Goal: Task Accomplishment & Management: Use online tool/utility

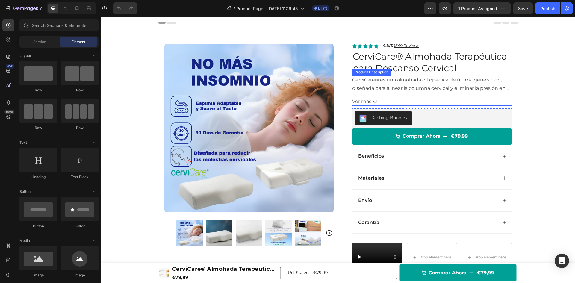
click at [416, 85] on div "CerviCare® es una almohada ortopédica de última generación, diseñada para aline…" at bounding box center [432, 84] width 160 height 17
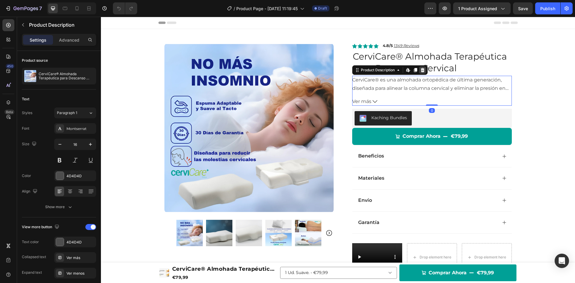
click at [423, 68] on icon at bounding box center [422, 70] width 5 height 5
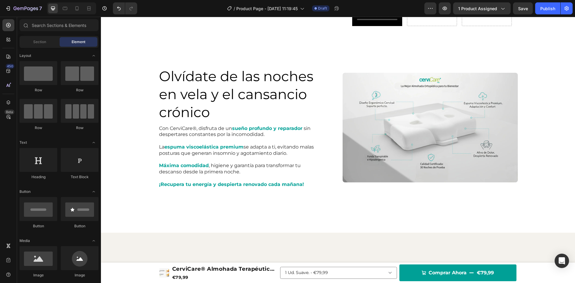
scroll to position [235, 0]
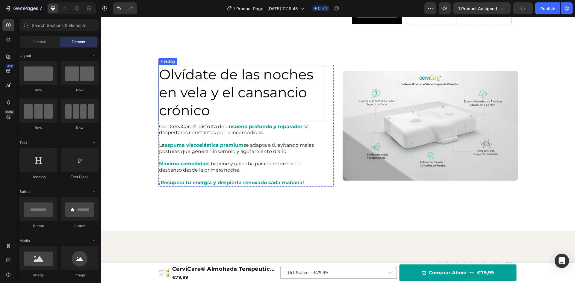
click at [212, 96] on h2 "Olvídate de las noches en vela y el cansancio crónico" at bounding box center [242, 92] width 166 height 55
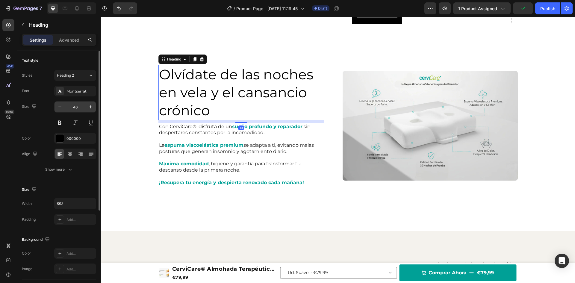
click at [79, 106] on input "46" at bounding box center [75, 107] width 20 height 11
type input "28"
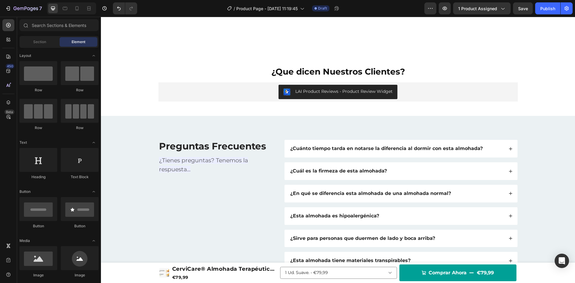
scroll to position [1115, 0]
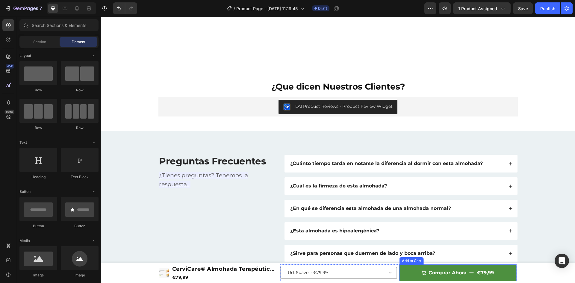
click at [403, 270] on button "Comprar Ahora €79,99" at bounding box center [458, 273] width 117 height 17
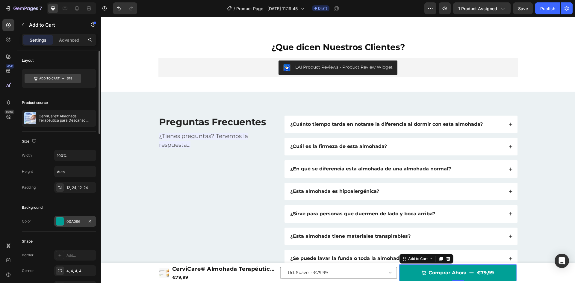
click at [63, 222] on div at bounding box center [60, 222] width 8 height 8
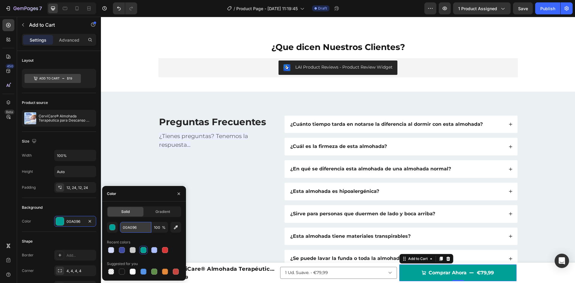
click at [125, 228] on input "00A096" at bounding box center [135, 227] width 31 height 11
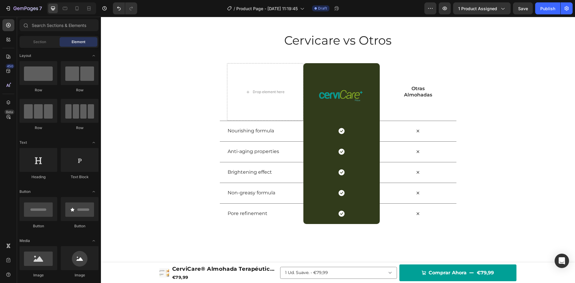
scroll to position [905, 0]
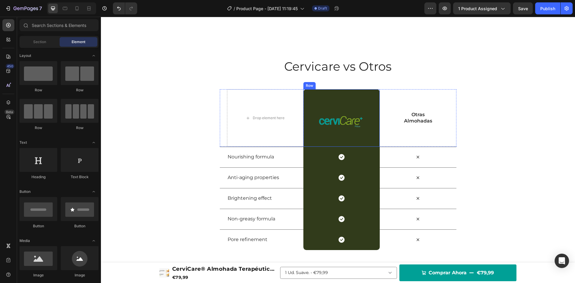
click at [335, 94] on div "Image Row" at bounding box center [342, 118] width 76 height 58
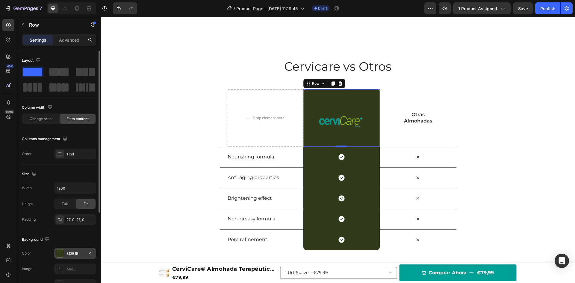
click at [67, 253] on div "313B1B" at bounding box center [75, 253] width 17 height 5
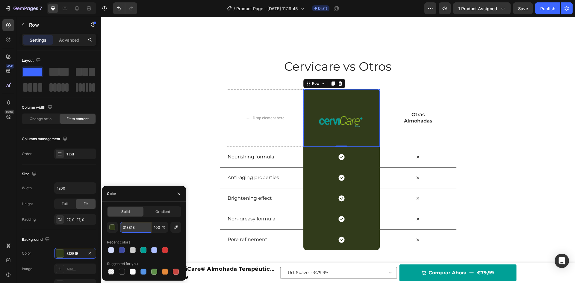
click at [126, 231] on input "313B1B" at bounding box center [135, 227] width 31 height 11
paste input "00A096"
type input "00A096"
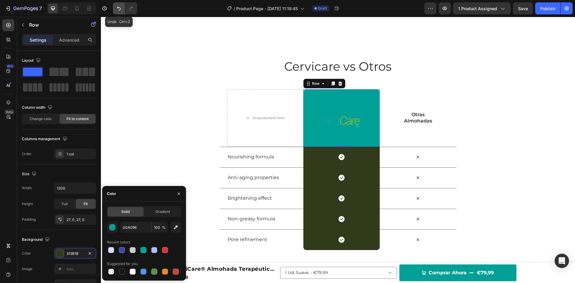
click at [119, 6] on icon "Undo/Redo" at bounding box center [119, 8] width 6 height 6
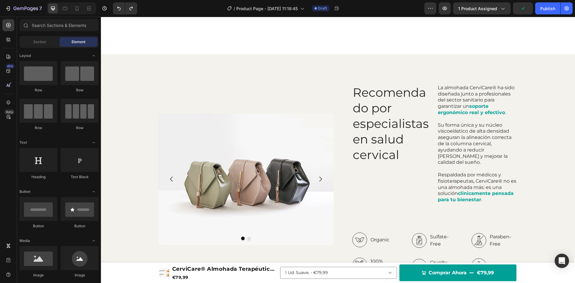
scroll to position [446, 0]
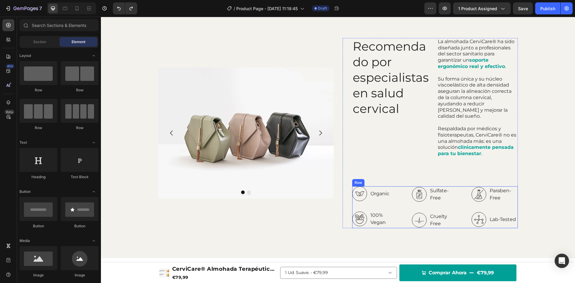
click at [403, 194] on div "Organic 100% Vegan Item List Sulfate-Free Cruelty Free Item List Paraben-Free L…" at bounding box center [435, 207] width 166 height 42
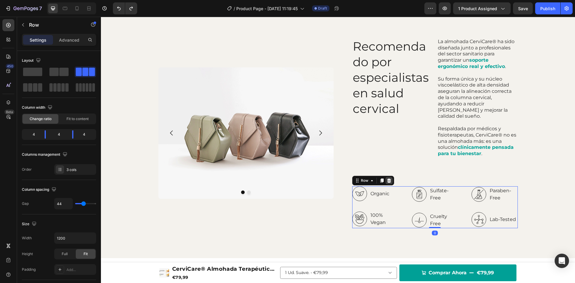
click at [388, 178] on icon at bounding box center [389, 180] width 5 height 5
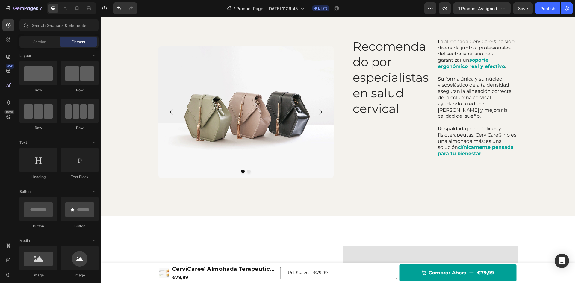
scroll to position [452, 0]
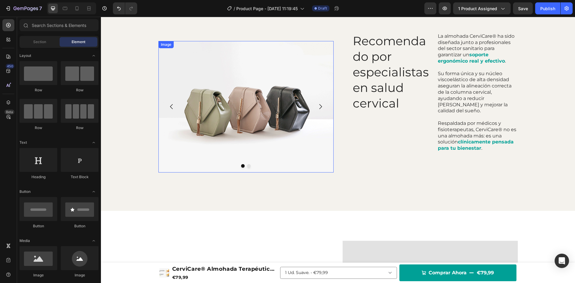
click at [246, 75] on img at bounding box center [246, 107] width 175 height 132
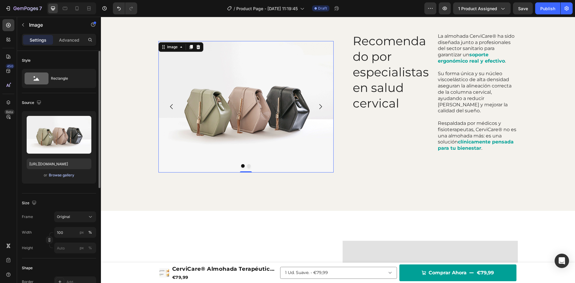
click at [63, 174] on div "Browse gallery" at bounding box center [61, 175] width 25 height 5
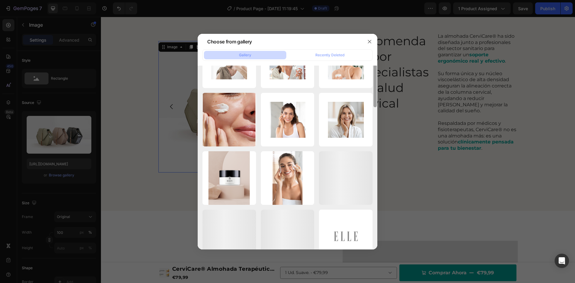
scroll to position [224, 0]
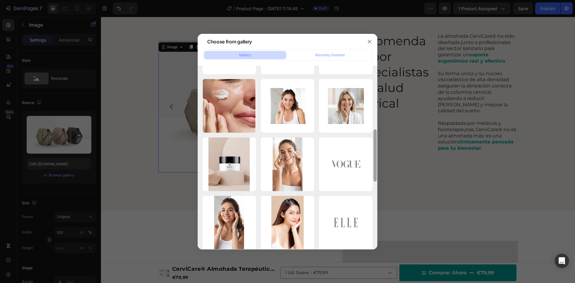
drag, startPoint x: 376, startPoint y: 101, endPoint x: 379, endPoint y: 218, distance: 116.6
click at [379, 218] on div "Choose from gallery Gallery Recently Deleted gempages_55935114703...1d.webp 40.…" at bounding box center [287, 141] width 575 height 283
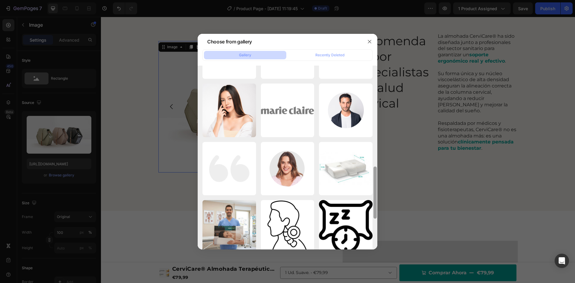
scroll to position [477, 0]
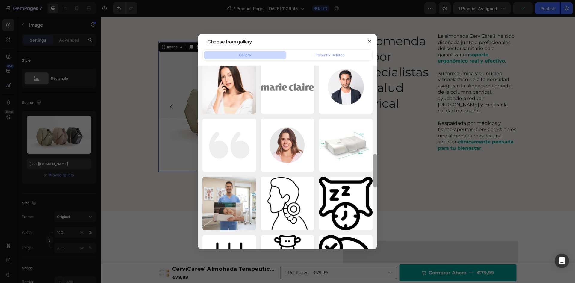
drag, startPoint x: 376, startPoint y: 148, endPoint x: 379, endPoint y: 220, distance: 72.0
click at [379, 220] on div "Choose from gallery Gallery Recently Deleted gempages_55935114703...1d.webp 40.…" at bounding box center [287, 141] width 575 height 283
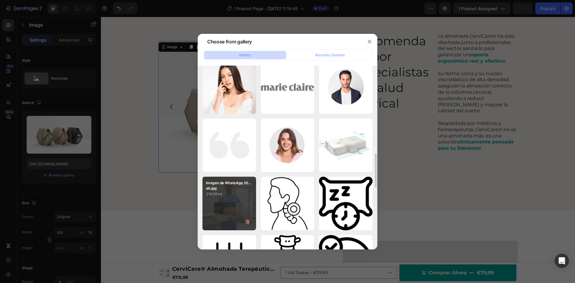
click at [240, 202] on div "Imagen de WhatsApp 20...ab.jpg 216.08 kb" at bounding box center [230, 204] width 54 height 54
type input "[URL][DOMAIN_NAME]"
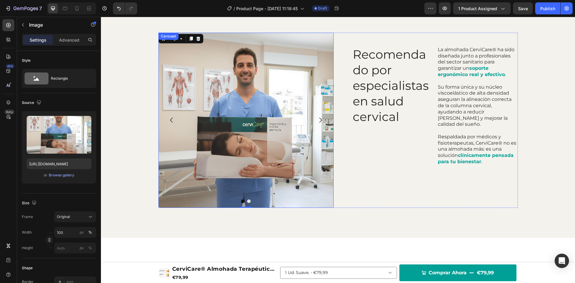
click at [247, 201] on button "Dot" at bounding box center [249, 202] width 4 height 4
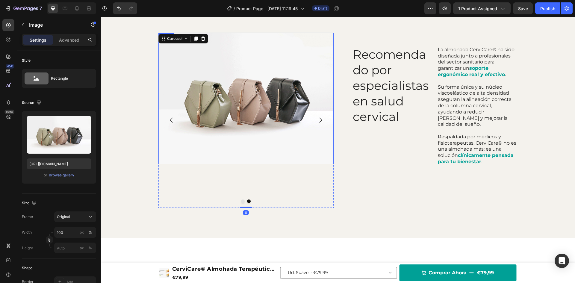
click at [244, 156] on img at bounding box center [246, 99] width 175 height 132
click at [58, 176] on div "Browse gallery" at bounding box center [61, 175] width 25 height 5
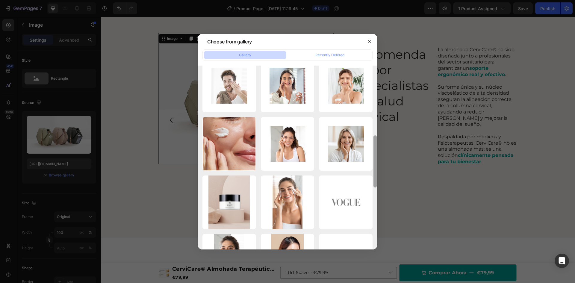
scroll to position [200, 0]
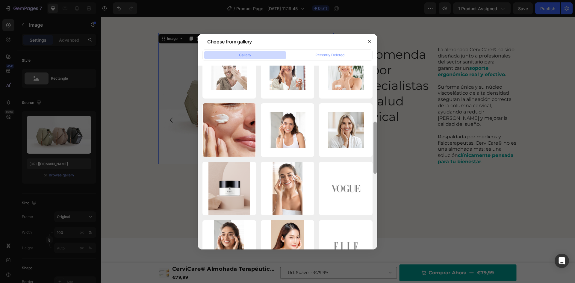
drag, startPoint x: 376, startPoint y: 110, endPoint x: 375, endPoint y: 214, distance: 104.0
click at [375, 214] on div at bounding box center [375, 157] width 4 height 184
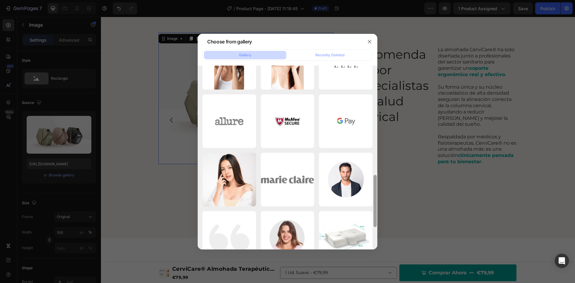
click at [376, 183] on div at bounding box center [375, 158] width 4 height 184
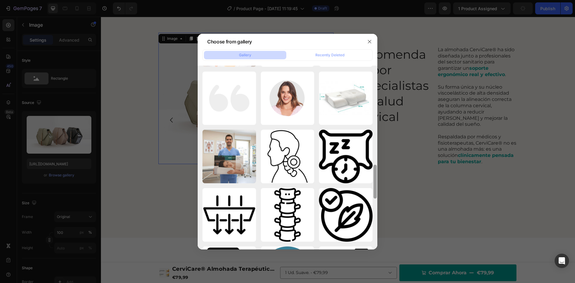
drag, startPoint x: 376, startPoint y: 183, endPoint x: 378, endPoint y: 225, distance: 41.4
click at [378, 225] on div "Choose from gallery Gallery Recently Deleted gempages_55935114703...1d.webp 40.…" at bounding box center [287, 141] width 575 height 283
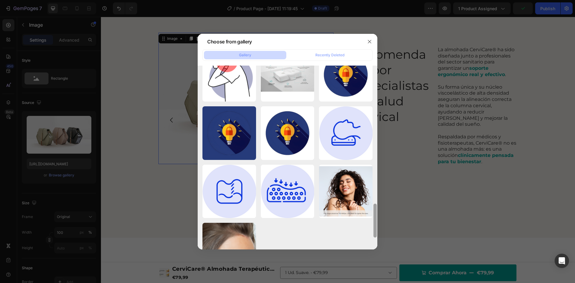
drag, startPoint x: 376, startPoint y: 174, endPoint x: 381, endPoint y: 220, distance: 46.7
click at [381, 220] on div "Choose from gallery Gallery Recently Deleted gempages_55935114703...1d.webp 40.…" at bounding box center [287, 141] width 575 height 283
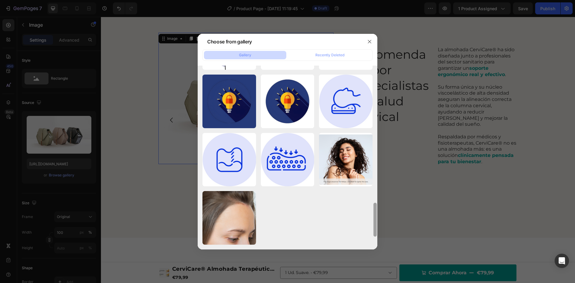
drag, startPoint x: 376, startPoint y: 212, endPoint x: 376, endPoint y: 226, distance: 13.8
click at [376, 226] on div at bounding box center [375, 220] width 3 height 34
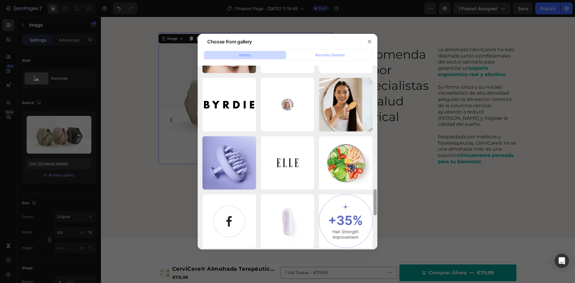
drag, startPoint x: 377, startPoint y: 201, endPoint x: 378, endPoint y: 225, distance: 24.6
click at [378, 225] on div "Choose from gallery Gallery Recently Deleted gempages_55935114703...1d.webp 40.…" at bounding box center [287, 141] width 575 height 283
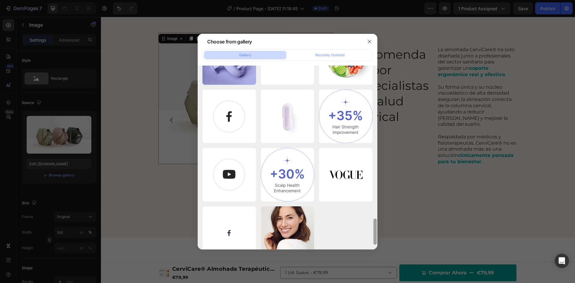
scroll to position [1122, 0]
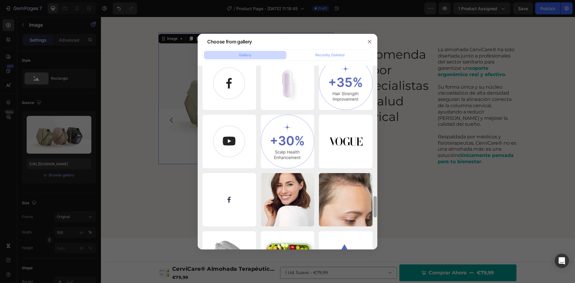
drag, startPoint x: 376, startPoint y: 218, endPoint x: 376, endPoint y: 238, distance: 19.8
click at [376, 238] on div at bounding box center [375, 158] width 4 height 184
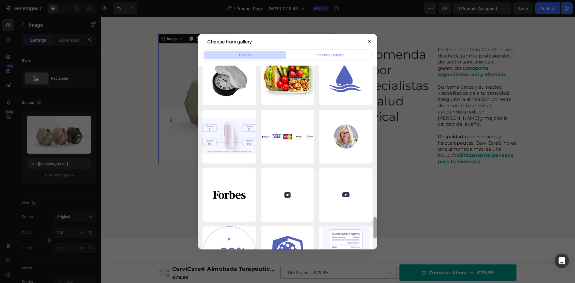
drag, startPoint x: 376, startPoint y: 203, endPoint x: 376, endPoint y: 224, distance: 21.0
click at [376, 224] on div at bounding box center [375, 227] width 3 height 21
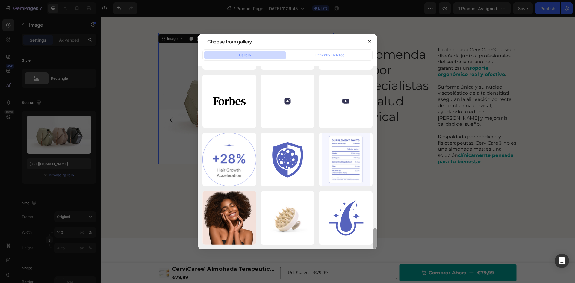
drag, startPoint x: 376, startPoint y: 219, endPoint x: 376, endPoint y: 235, distance: 15.6
click at [376, 235] on div at bounding box center [375, 158] width 4 height 184
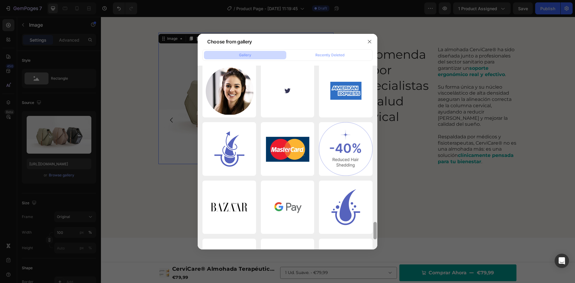
drag, startPoint x: 376, startPoint y: 212, endPoint x: 376, endPoint y: 232, distance: 19.5
click at [376, 232] on div at bounding box center [375, 230] width 3 height 17
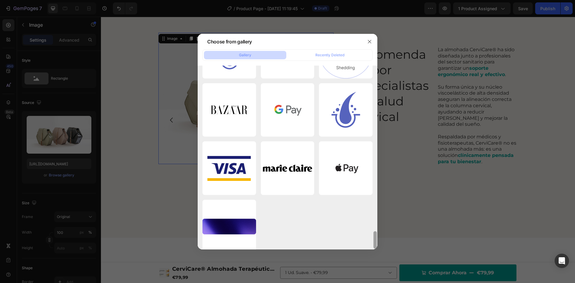
scroll to position [1746, 0]
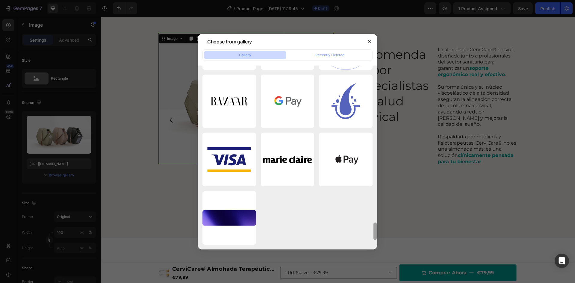
drag, startPoint x: 376, startPoint y: 228, endPoint x: 376, endPoint y: 239, distance: 10.5
click at [376, 239] on div at bounding box center [375, 149] width 4 height 184
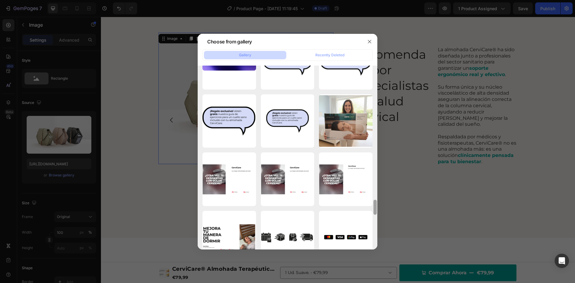
scroll to position [1927, 0]
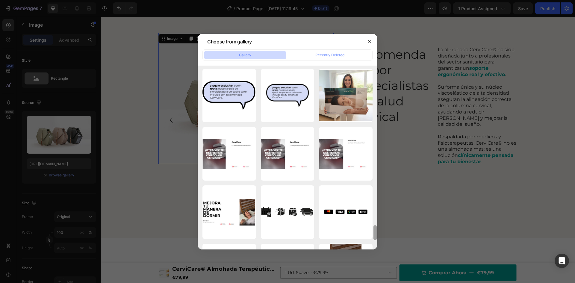
drag, startPoint x: 377, startPoint y: 218, endPoint x: 376, endPoint y: 233, distance: 15.0
click at [376, 233] on div at bounding box center [375, 232] width 3 height 15
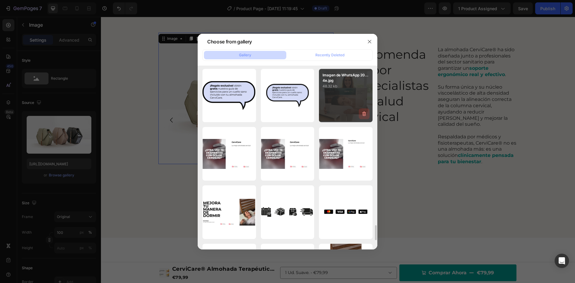
click at [360, 113] on button "button" at bounding box center [364, 113] width 11 height 11
click at [349, 90] on div "Delete Image? 48.32 kb Cancel Delete" at bounding box center [346, 96] width 54 height 54
click at [340, 111] on div "Delete Image? 48.32 kb Cancel Delete" at bounding box center [346, 96] width 54 height 54
click at [337, 114] on div "Cancel" at bounding box center [341, 114] width 12 height 5
click at [336, 94] on div "Imagen de WhatsApp 20...4e.jpg 48.32 kb" at bounding box center [346, 96] width 54 height 54
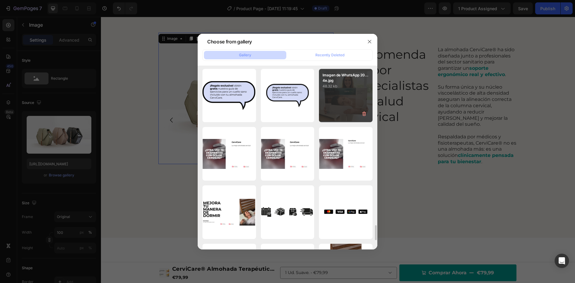
type input "[URL][DOMAIN_NAME]"
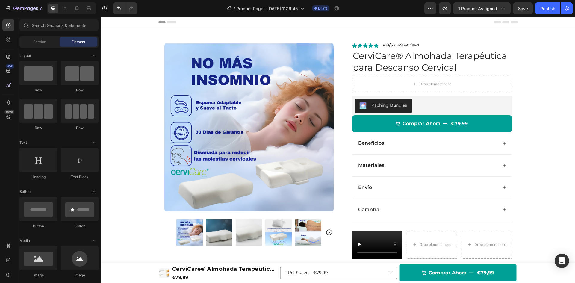
scroll to position [0, 0]
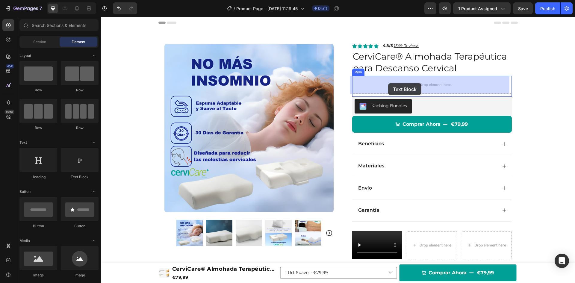
drag, startPoint x: 171, startPoint y: 172, endPoint x: 388, endPoint y: 83, distance: 235.4
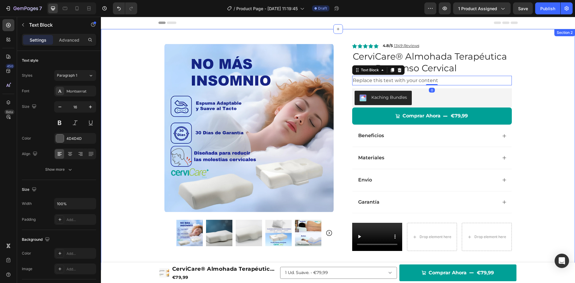
click at [558, 84] on div "Product Images Row Icon Icon Icon Icon Icon Icon List 4.8/5 1349 Reviews Text B…" at bounding box center [338, 149] width 474 height 241
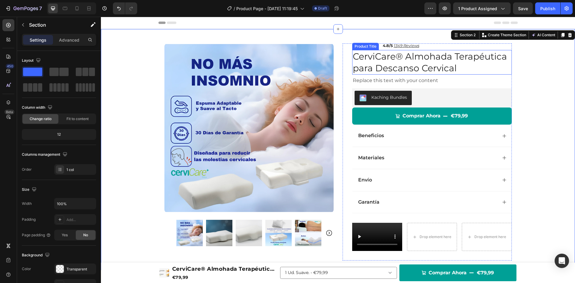
click at [471, 65] on h1 "CerviCare® Almohada Terapéutica para Descanso Cervical" at bounding box center [432, 62] width 160 height 25
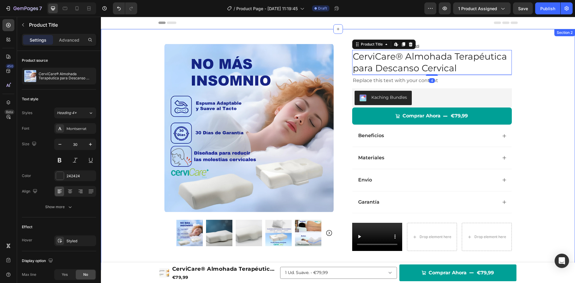
click at [559, 50] on div "Product Images Row Icon Icon Icon Icon Icon Icon List 4.8/5 1349 Reviews Text B…" at bounding box center [338, 149] width 474 height 241
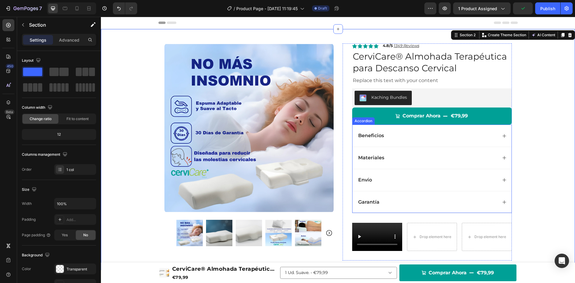
click at [502, 135] on icon at bounding box center [504, 136] width 5 height 5
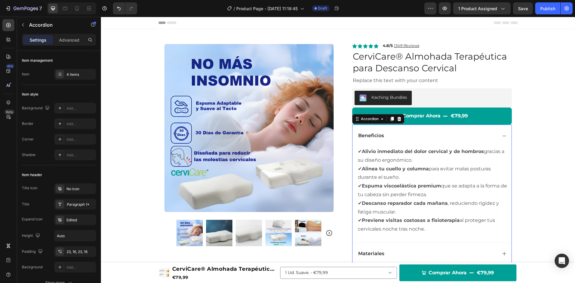
click at [502, 135] on icon at bounding box center [504, 136] width 5 height 5
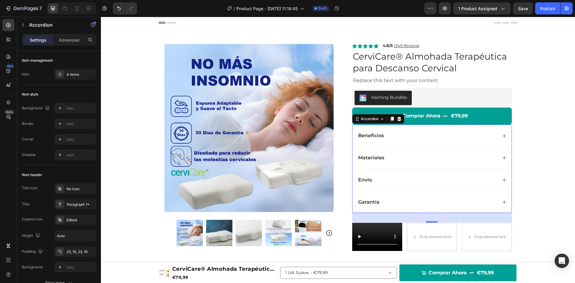
click at [502, 157] on icon at bounding box center [504, 158] width 5 height 5
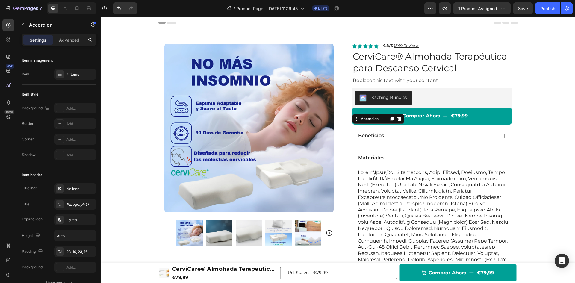
click at [502, 157] on icon at bounding box center [504, 158] width 5 height 5
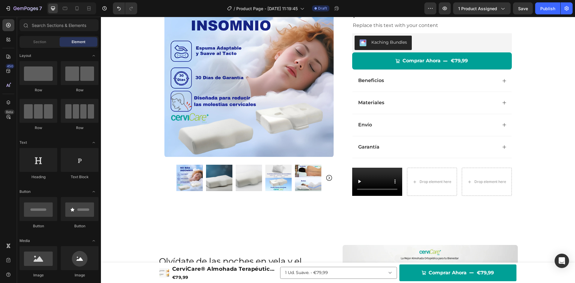
scroll to position [66, 0]
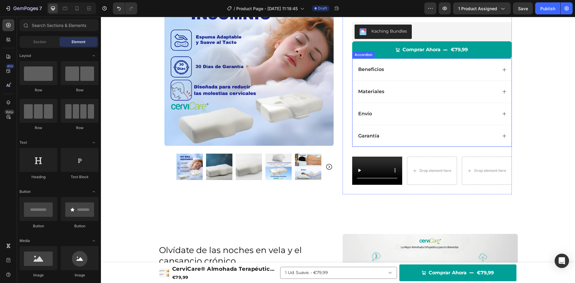
click at [502, 114] on icon at bounding box center [504, 113] width 5 height 5
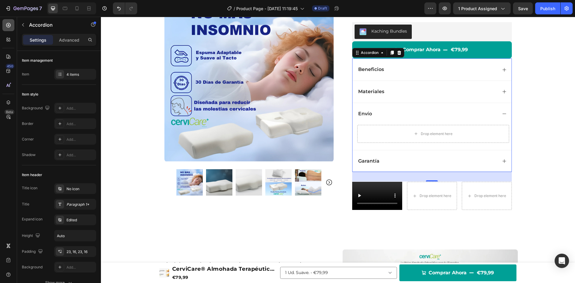
click at [7, 27] on icon at bounding box center [8, 25] width 4 height 4
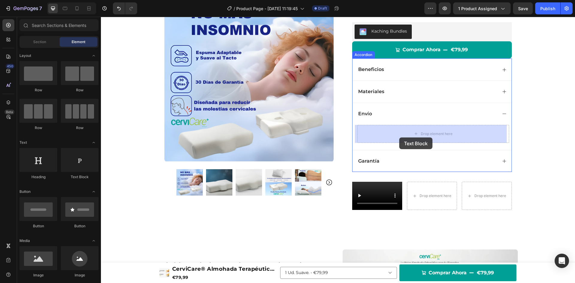
drag, startPoint x: 171, startPoint y: 171, endPoint x: 400, endPoint y: 138, distance: 231.1
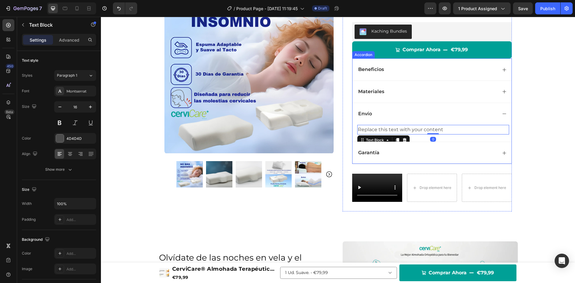
click at [502, 152] on icon at bounding box center [504, 153] width 5 height 5
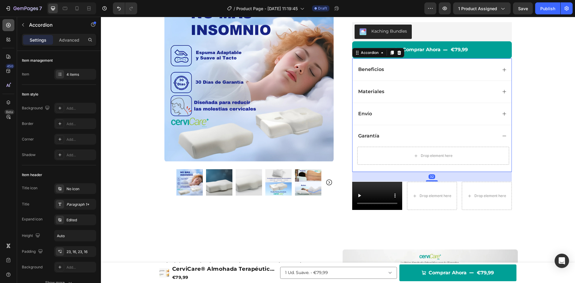
click at [6, 28] on div at bounding box center [8, 25] width 12 height 12
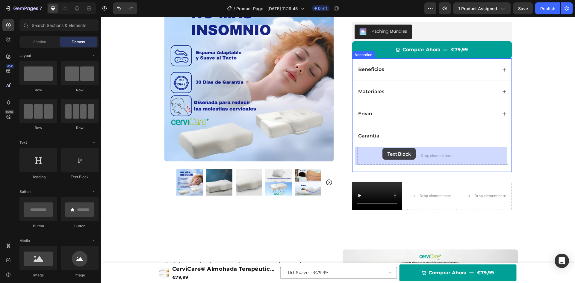
drag, startPoint x: 169, startPoint y: 176, endPoint x: 383, endPoint y: 148, distance: 215.5
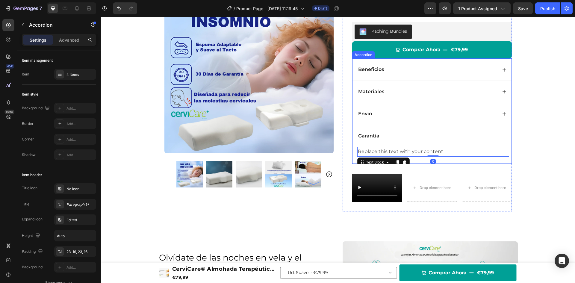
click at [504, 136] on icon at bounding box center [504, 136] width 5 height 5
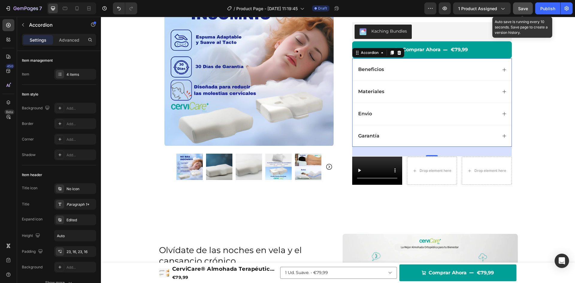
click at [523, 11] on div "Save" at bounding box center [524, 8] width 10 height 6
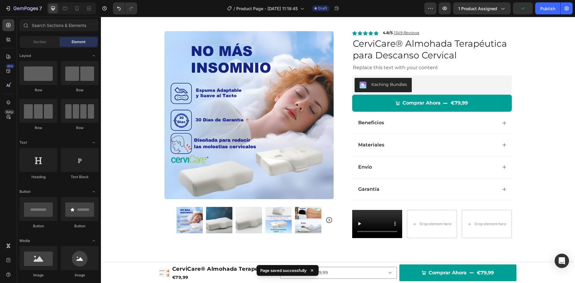
scroll to position [0, 0]
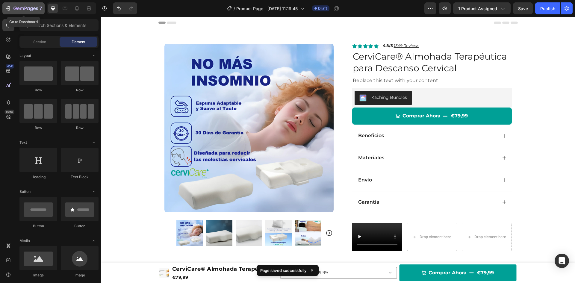
click at [13, 7] on div "7" at bounding box center [23, 8] width 37 height 7
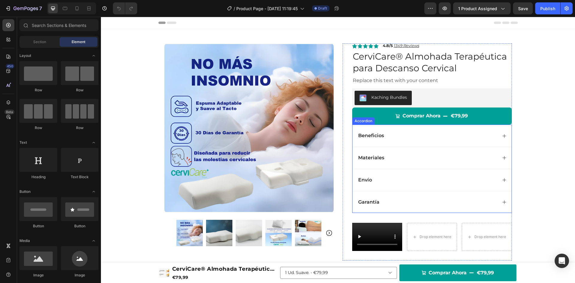
click at [502, 157] on icon at bounding box center [504, 158] width 5 height 5
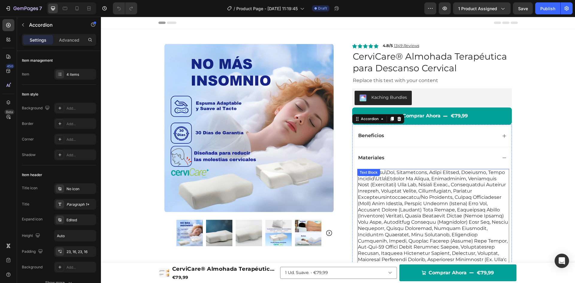
click at [382, 190] on p at bounding box center [433, 232] width 151 height 125
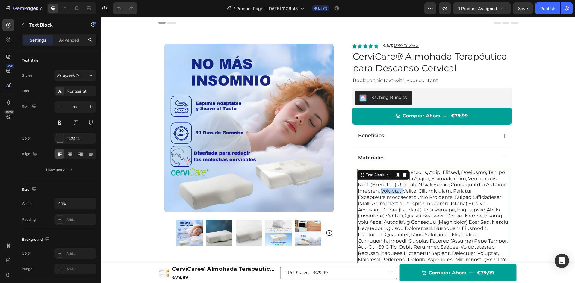
click at [382, 190] on p "Rich Text Editor. Editing area: main" at bounding box center [433, 232] width 151 height 125
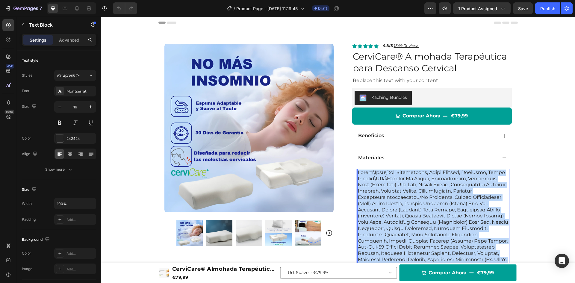
click at [382, 190] on p "Rich Text Editor. Editing area: main" at bounding box center [433, 232] width 151 height 125
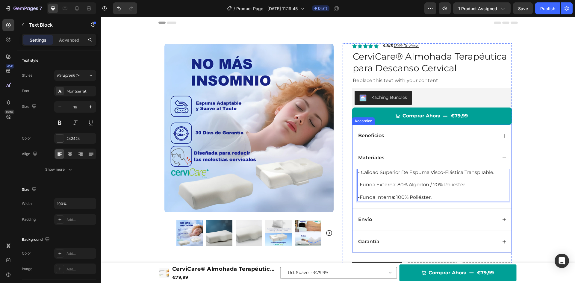
click at [504, 158] on icon at bounding box center [504, 158] width 5 height 5
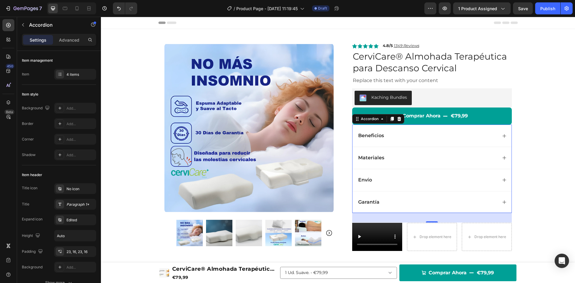
click at [380, 159] on p "Materiales" at bounding box center [371, 158] width 26 height 6
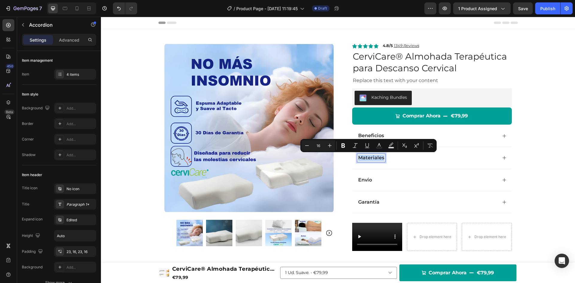
click at [381, 160] on p "Materiales" at bounding box center [371, 158] width 26 height 6
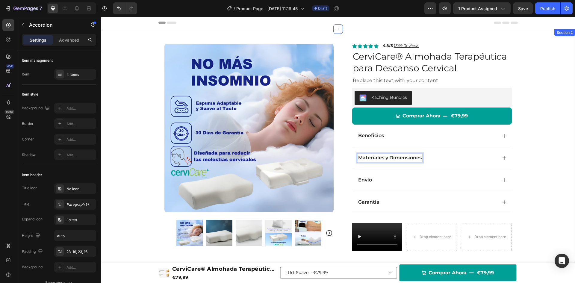
click at [565, 151] on div "Product Images Row Icon Icon Icon Icon Icon Icon List 4.8/5 1349 Reviews Text B…" at bounding box center [338, 149] width 474 height 241
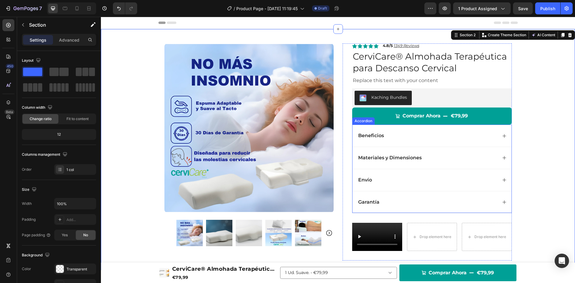
click at [504, 158] on icon at bounding box center [505, 158] width 4 height 4
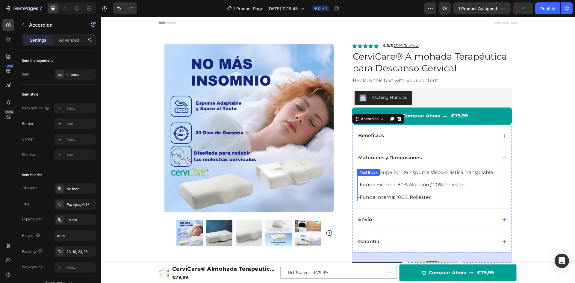
click at [427, 195] on p "-funda interna: 100% poliéster." at bounding box center [433, 198] width 151 height 6
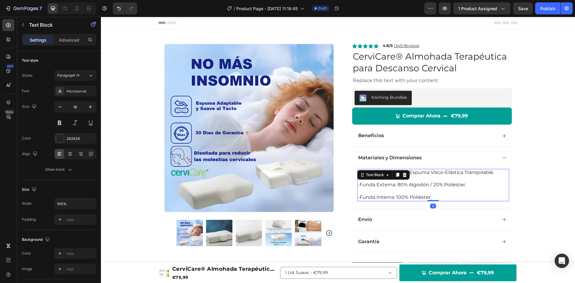
click at [427, 195] on p "-funda interna: 100% poliéster." at bounding box center [433, 198] width 151 height 6
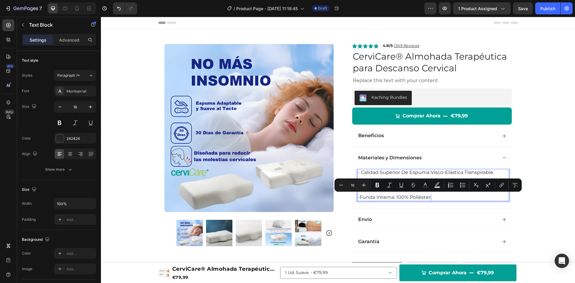
click at [433, 196] on p "-funda interna: 100% poliéster." at bounding box center [433, 198] width 151 height 6
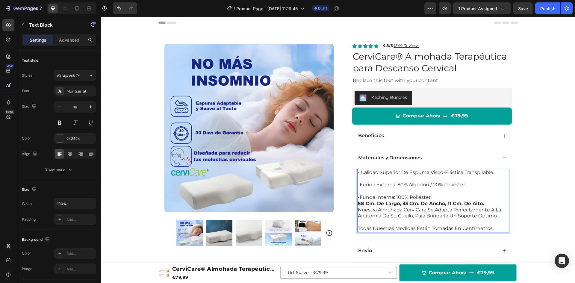
click at [433, 196] on p "-funda interna: 100% poliéster." at bounding box center [433, 198] width 151 height 6
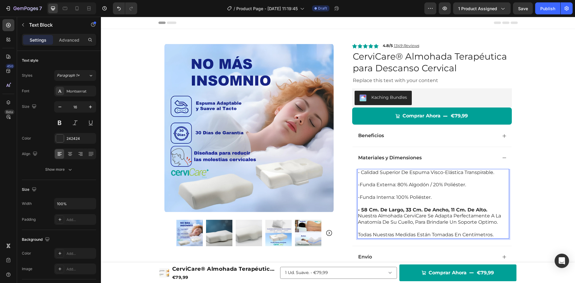
click at [359, 197] on p "-funda interna: 100% poliéster." at bounding box center [433, 198] width 151 height 6
click at [358, 186] on p "-funda externa: 80% algodón / 20% poliéster." at bounding box center [433, 185] width 151 height 6
click at [359, 172] on p "- calidad superior de espuma visco-elástica transpirable." at bounding box center [433, 173] width 151 height 6
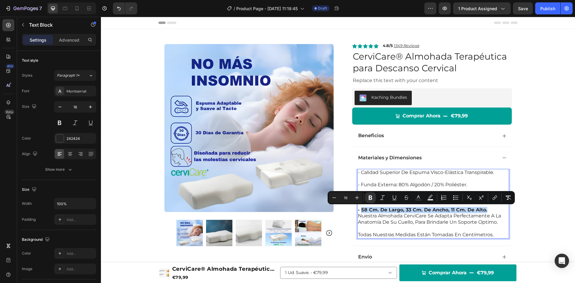
drag, startPoint x: 359, startPoint y: 209, endPoint x: 484, endPoint y: 211, distance: 125.0
click at [484, 211] on p "- 58 Cm. de largo, 33 cm. de ancho, 11 cm. de alto." at bounding box center [433, 210] width 151 height 6
click at [368, 198] on button "Bold" at bounding box center [370, 197] width 11 height 11
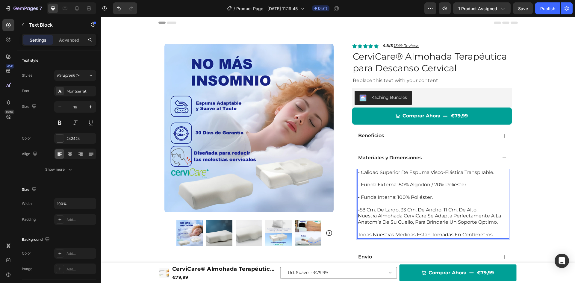
click at [370, 212] on p "- 58 Cm. de largo, 33 cm. de ancho, 11 cm. de alto." at bounding box center [433, 210] width 151 height 6
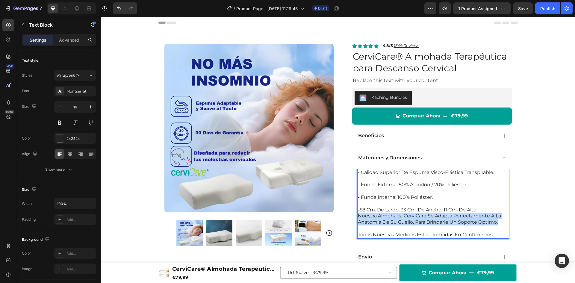
drag, startPoint x: 499, startPoint y: 223, endPoint x: 357, endPoint y: 217, distance: 142.8
click at [358, 217] on p "Nuestra almohada CerviCare se adapta perfectamente a la anatomía de su cuello, …" at bounding box center [433, 219] width 151 height 13
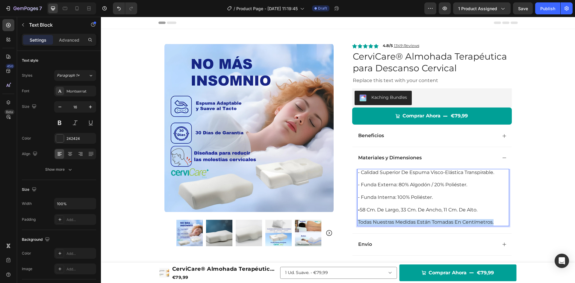
drag, startPoint x: 477, startPoint y: 225, endPoint x: 357, endPoint y: 222, distance: 119.6
click at [358, 222] on p "Todas nuestras medidas están tomadas en centímetros." at bounding box center [433, 222] width 151 height 6
click at [359, 215] on p "Rich Text Editor. Editing area: main" at bounding box center [433, 216] width 151 height 6
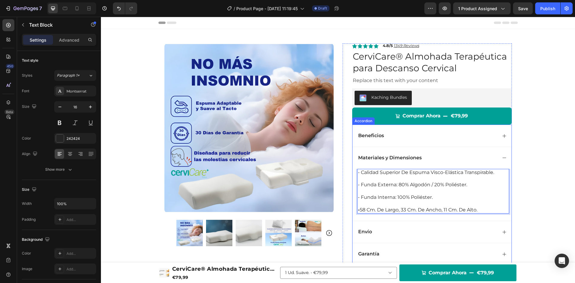
drag, startPoint x: 504, startPoint y: 156, endPoint x: 507, endPoint y: 156, distance: 3.3
click at [504, 156] on icon at bounding box center [504, 158] width 5 height 5
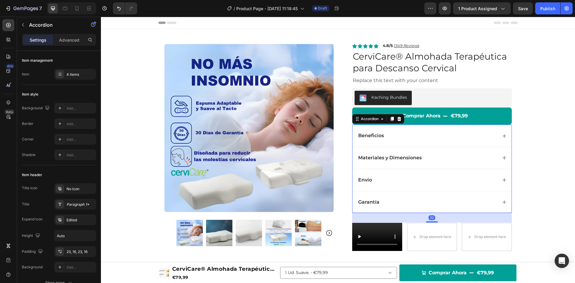
click at [504, 137] on icon at bounding box center [504, 136] width 5 height 5
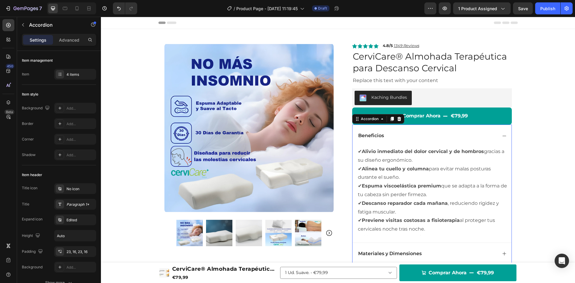
click at [504, 137] on icon at bounding box center [504, 136] width 5 height 5
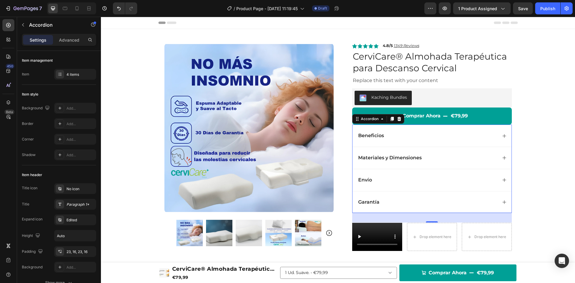
click at [500, 182] on div "Envío" at bounding box center [432, 180] width 159 height 22
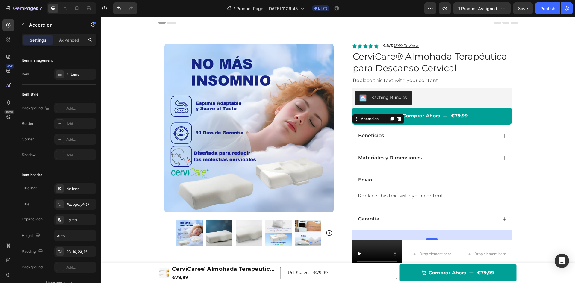
click at [500, 182] on div "Envío" at bounding box center [432, 180] width 159 height 22
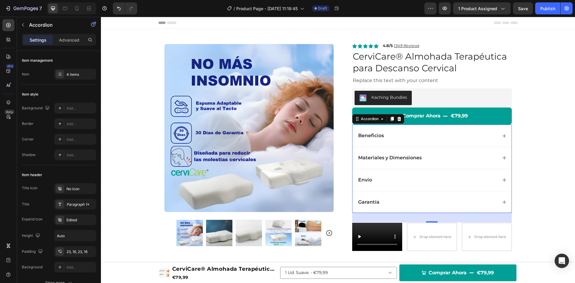
click at [502, 202] on icon at bounding box center [504, 202] width 5 height 5
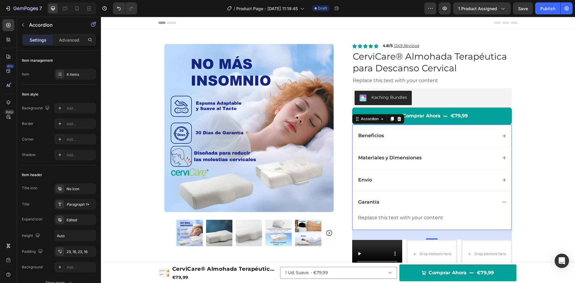
click at [502, 202] on icon at bounding box center [504, 202] width 5 height 5
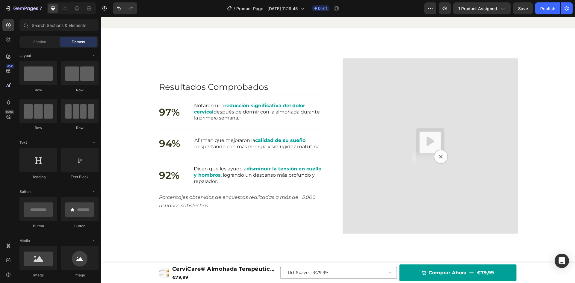
scroll to position [659, 0]
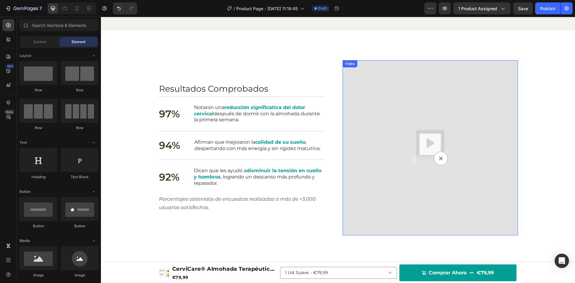
click at [415, 128] on img at bounding box center [430, 147] width 175 height 175
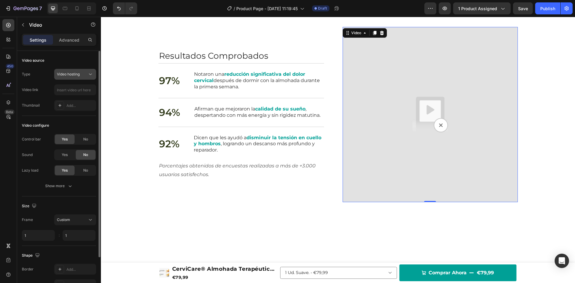
click at [77, 75] on span "Video hosting" at bounding box center [68, 74] width 23 height 4
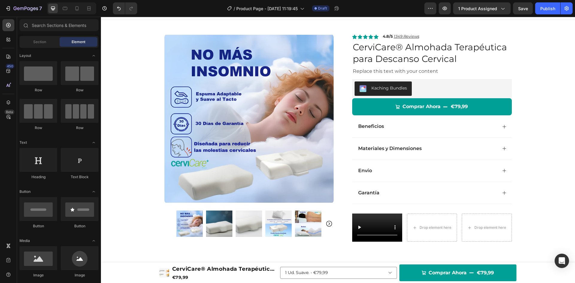
scroll to position [0, 0]
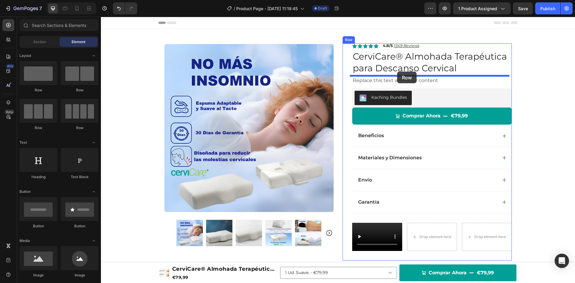
drag, startPoint x: 126, startPoint y: 91, endPoint x: 397, endPoint y: 72, distance: 272.3
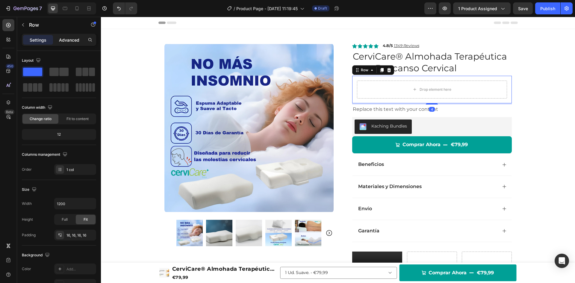
click at [64, 41] on p "Advanced" at bounding box center [69, 40] width 20 height 6
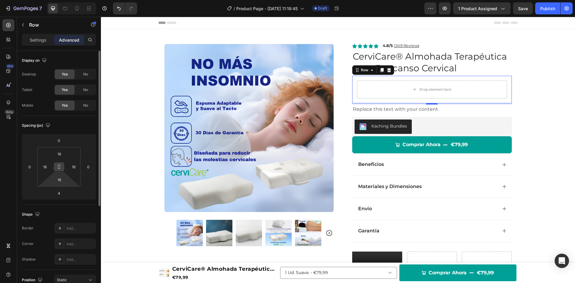
click at [61, 168] on icon at bounding box center [59, 167] width 5 height 5
type input "0"
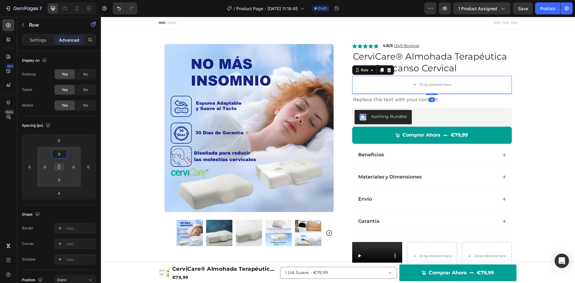
drag, startPoint x: 48, startPoint y: 151, endPoint x: 49, endPoint y: 156, distance: 4.6
click at [49, 0] on html "7 Version history / Product Page - Sep 28, 11:19:45 Draft Preview 1 product ass…" at bounding box center [287, 0] width 575 height 0
click at [56, 165] on button at bounding box center [58, 167] width 11 height 10
click at [62, 192] on input "4" at bounding box center [59, 193] width 12 height 9
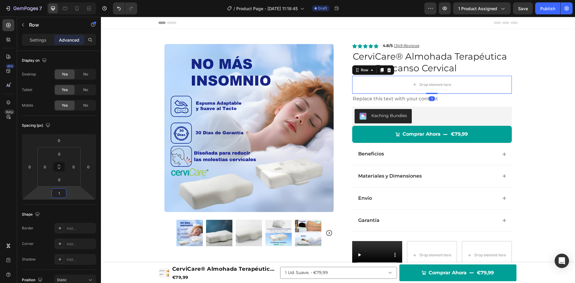
type input "10"
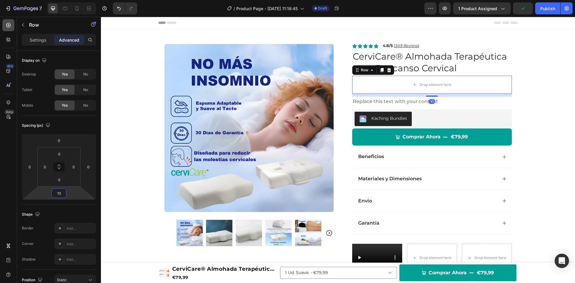
click at [6, 26] on icon at bounding box center [8, 25] width 6 height 6
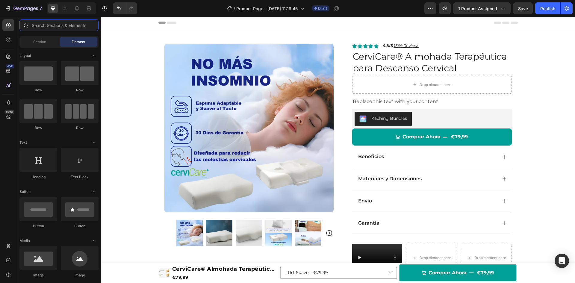
click at [69, 25] on input "text" at bounding box center [58, 25] width 79 height 12
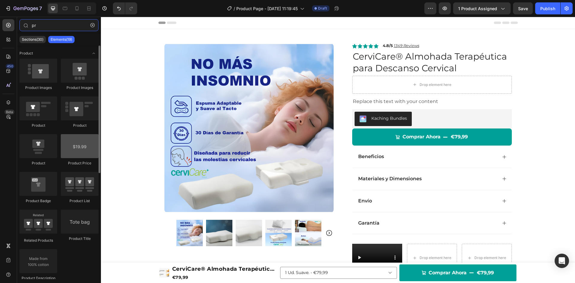
type input "pr"
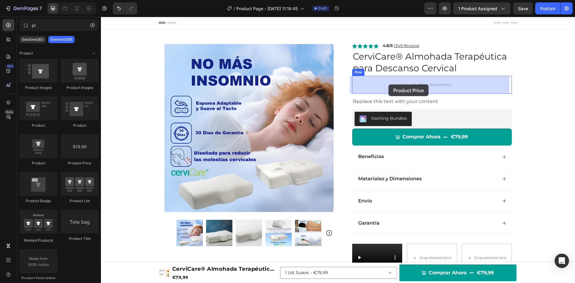
drag, startPoint x: 182, startPoint y: 160, endPoint x: 389, endPoint y: 85, distance: 220.3
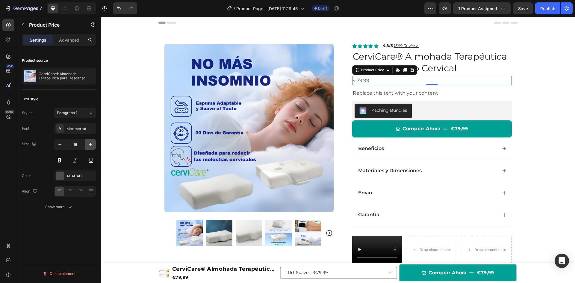
click at [92, 142] on icon "button" at bounding box center [91, 144] width 6 height 6
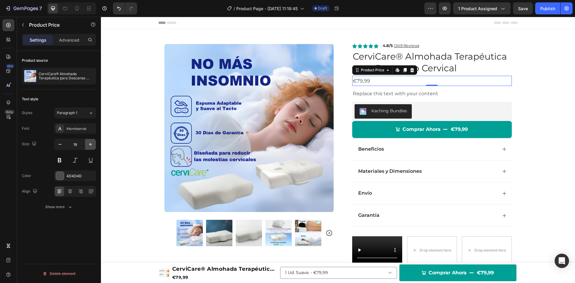
click at [92, 142] on icon "button" at bounding box center [91, 144] width 6 height 6
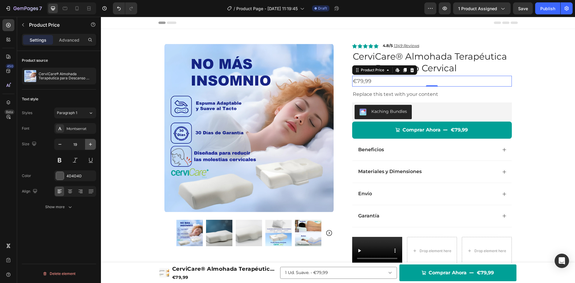
click at [92, 142] on icon "button" at bounding box center [91, 144] width 6 height 6
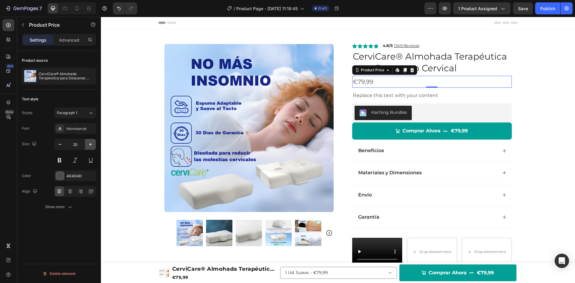
click at [92, 142] on icon "button" at bounding box center [91, 144] width 6 height 6
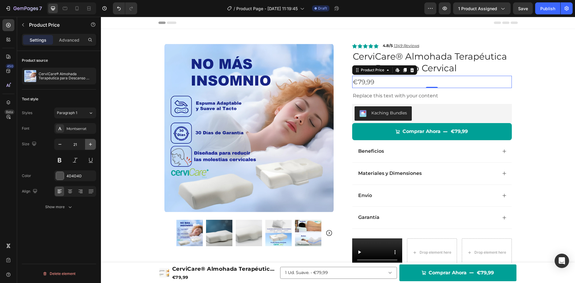
type input "22"
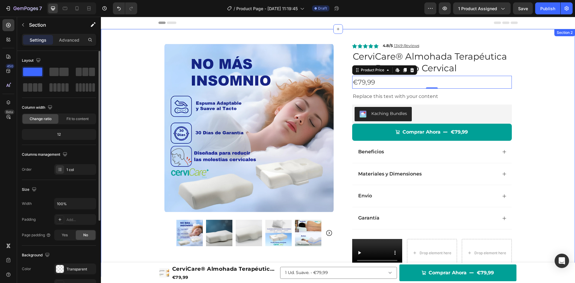
click at [530, 87] on div "Product Images Row Icon Icon Icon Icon Icon Icon List 4.8/5 1349 Reviews Text B…" at bounding box center [338, 153] width 474 height 248
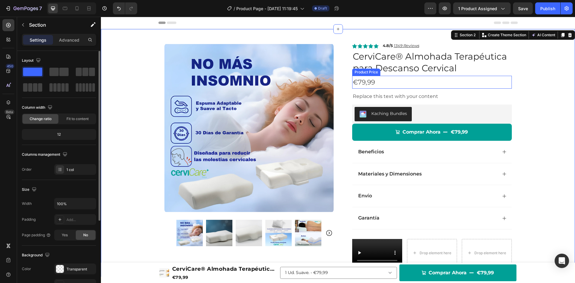
click at [376, 79] on div "€79,99" at bounding box center [432, 82] width 160 height 13
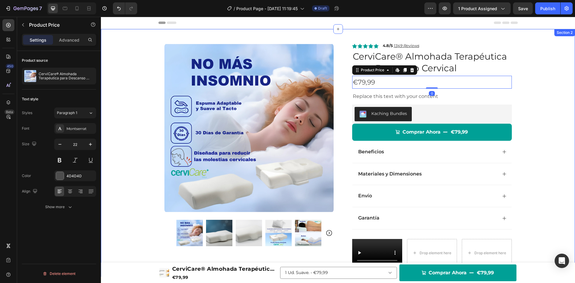
click at [544, 86] on div "Product Images Row Icon Icon Icon Icon Icon Icon List 4.8/5 1349 Reviews Text B…" at bounding box center [338, 153] width 474 height 248
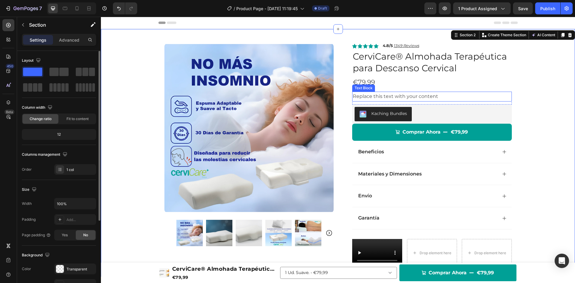
click at [360, 85] on div "Text Block" at bounding box center [364, 87] width 20 height 5
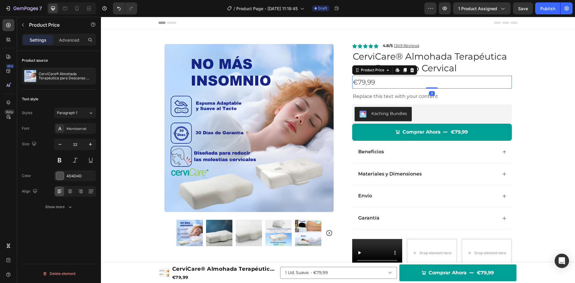
click at [422, 80] on div "€79,99" at bounding box center [432, 82] width 160 height 13
click at [62, 158] on button at bounding box center [59, 160] width 11 height 11
click at [543, 109] on div "Product Images Row Icon Icon Icon Icon Icon Icon List 4.8/5 1349 Reviews Text B…" at bounding box center [338, 153] width 474 height 248
click at [366, 82] on div "€79,99" at bounding box center [432, 82] width 160 height 13
click at [86, 114] on div "Paragraph 1" at bounding box center [72, 112] width 31 height 5
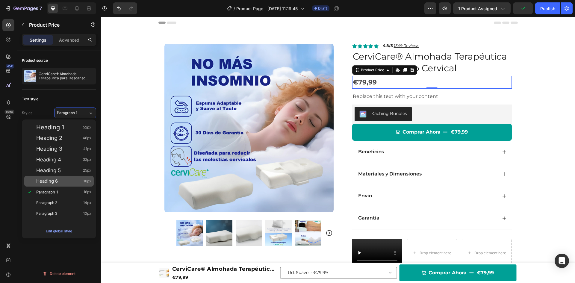
click at [65, 182] on div "Heading 6 18px" at bounding box center [63, 181] width 55 height 6
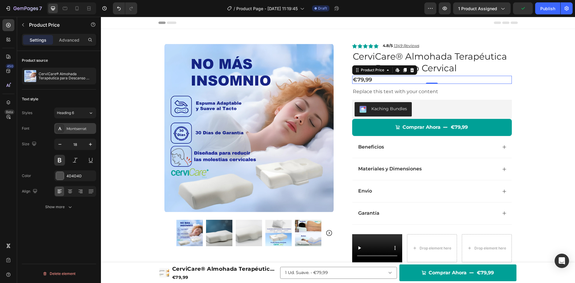
click at [79, 123] on div "Montserrat" at bounding box center [75, 128] width 42 height 11
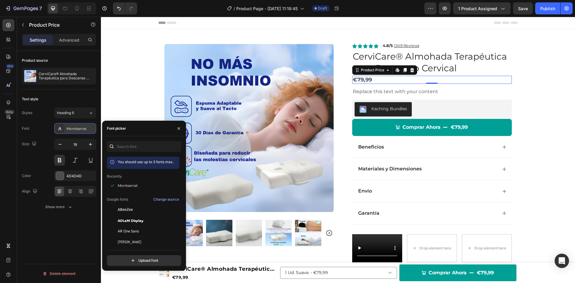
click at [58, 130] on icon at bounding box center [59, 128] width 3 height 3
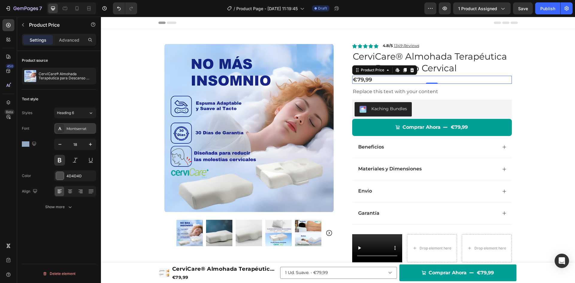
click at [58, 130] on icon at bounding box center [59, 128] width 3 height 3
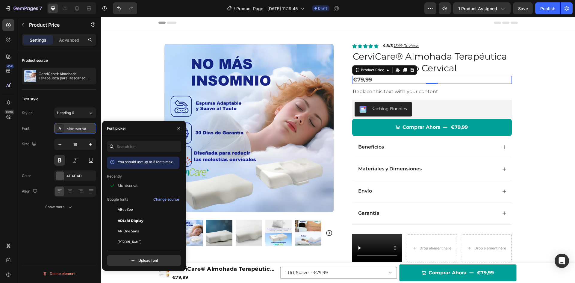
click at [58, 130] on icon at bounding box center [60, 128] width 5 height 5
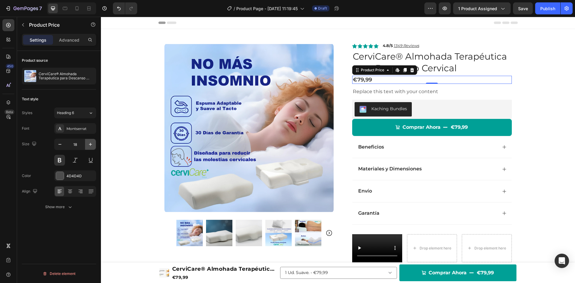
click at [91, 144] on icon "button" at bounding box center [91, 144] width 6 height 6
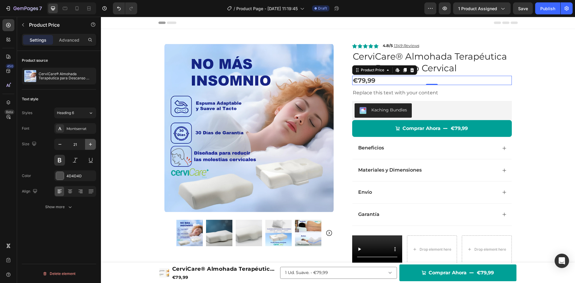
type input "22"
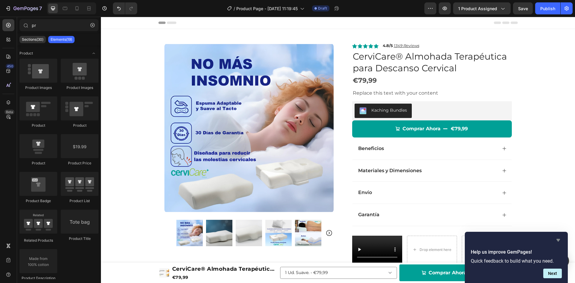
click at [558, 240] on icon "Hide survey" at bounding box center [559, 240] width 4 height 3
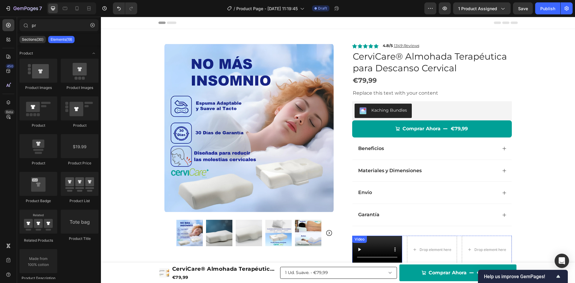
click at [364, 269] on select "1 Ud. Suave. - €79,99 OFERTA 2 Uds. Suaves. - €120,00" at bounding box center [338, 273] width 117 height 12
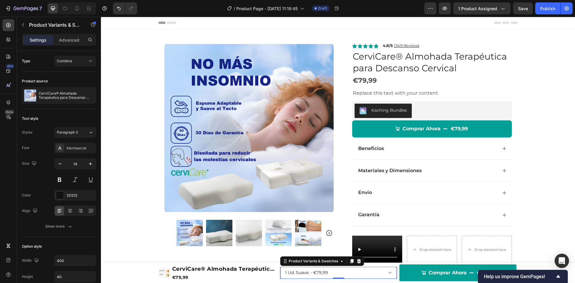
click at [372, 272] on select "1 Ud. Suave. - €79,99 OFERTA 2 Uds. Suaves. - €120,00" at bounding box center [338, 273] width 117 height 12
click at [217, 235] on img at bounding box center [219, 233] width 26 height 26
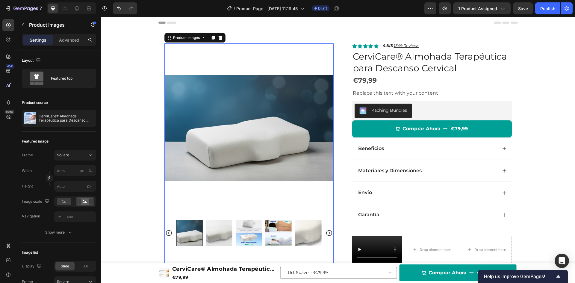
click at [212, 229] on img at bounding box center [219, 233] width 26 height 26
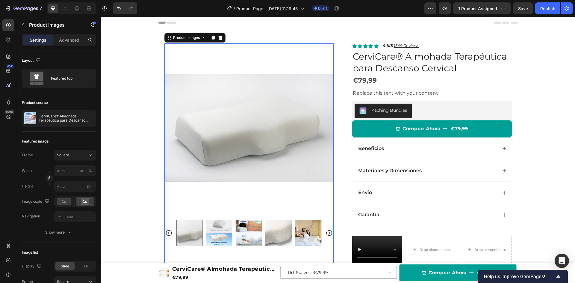
click at [225, 230] on img at bounding box center [219, 233] width 26 height 26
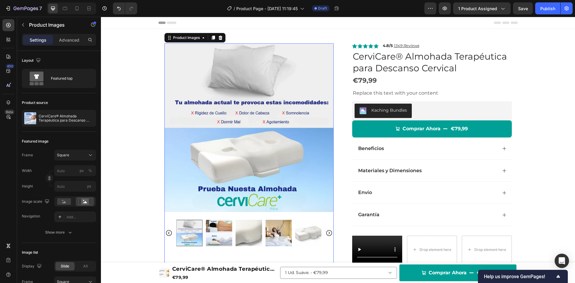
click at [225, 230] on img at bounding box center [219, 233] width 26 height 26
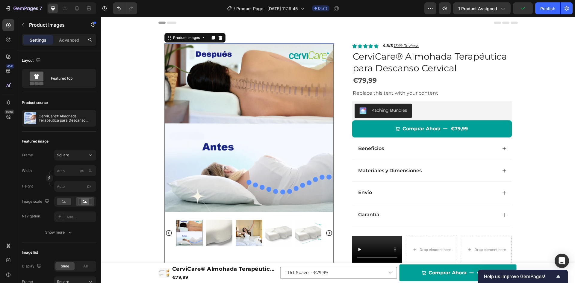
click at [225, 230] on img at bounding box center [219, 233] width 26 height 26
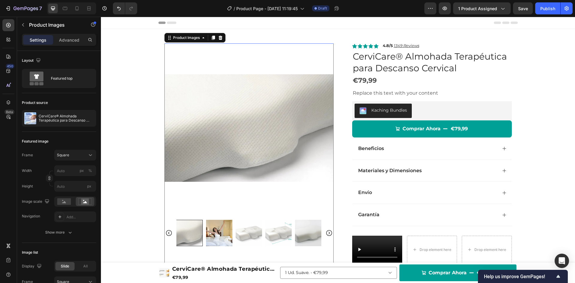
click at [225, 230] on img at bounding box center [219, 233] width 26 height 26
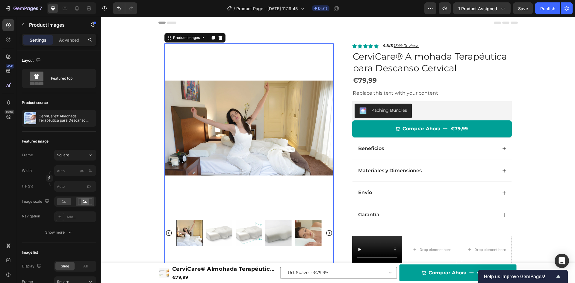
click at [225, 230] on img at bounding box center [219, 233] width 26 height 26
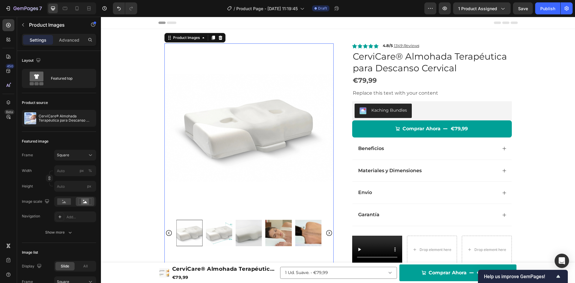
click at [225, 230] on img at bounding box center [219, 233] width 26 height 26
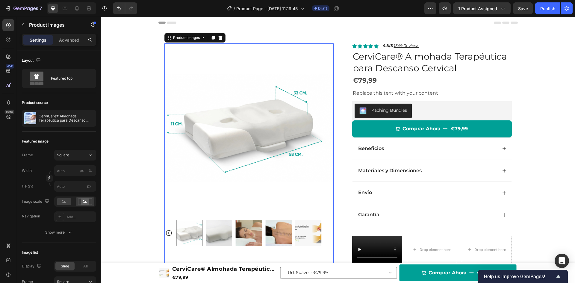
click at [225, 230] on img at bounding box center [219, 233] width 26 height 26
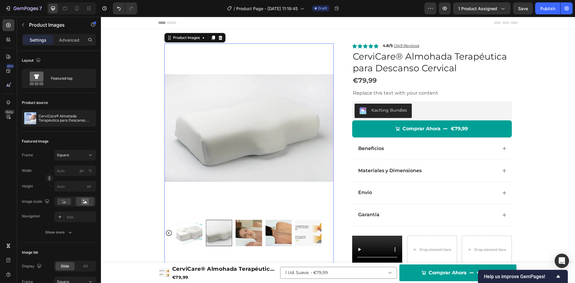
click at [243, 233] on img at bounding box center [249, 233] width 26 height 26
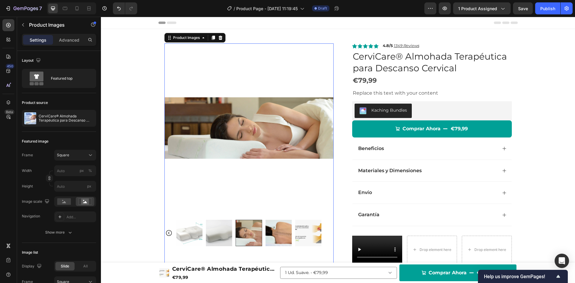
click at [280, 228] on img at bounding box center [279, 233] width 26 height 26
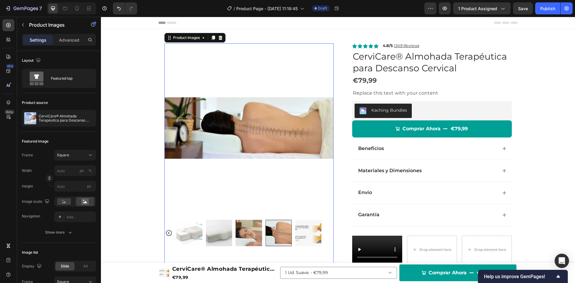
click at [309, 228] on img at bounding box center [308, 233] width 26 height 26
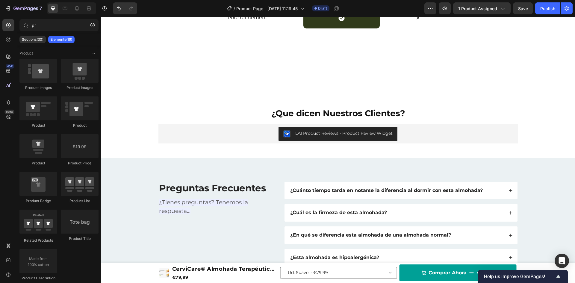
scroll to position [1077, 0]
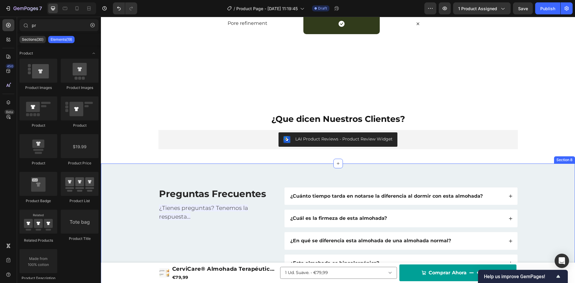
click at [254, 176] on div "Preguntas Frecuentes Heading ¿Tienes preguntas? Tenemos la respuesta... Text Bl…" at bounding box center [338, 264] width 474 height 200
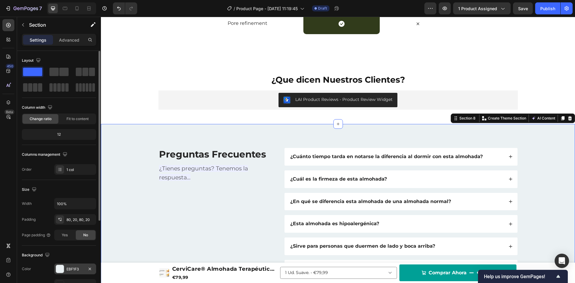
click at [69, 269] on div "EBF1F3" at bounding box center [75, 269] width 17 height 5
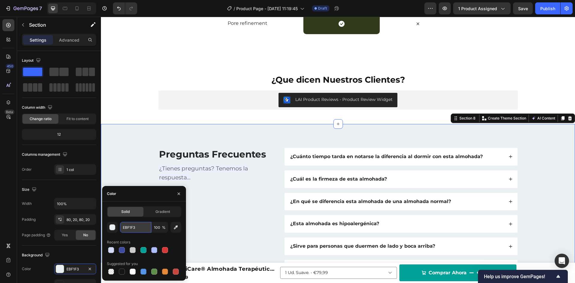
click at [129, 227] on input "EBF1F3" at bounding box center [135, 227] width 31 height 11
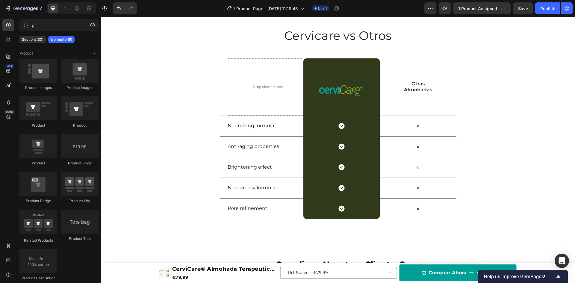
scroll to position [929, 0]
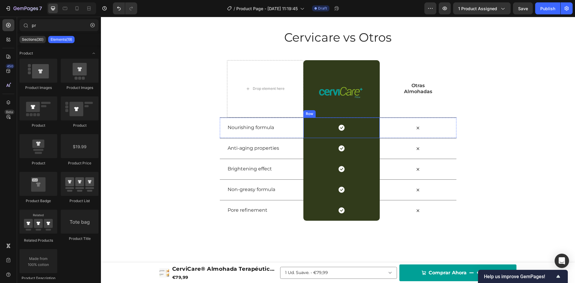
click at [310, 123] on div "Icon Row" at bounding box center [342, 127] width 76 height 21
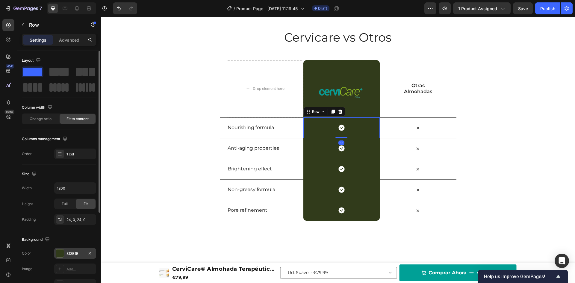
click at [67, 256] on div "313B1B" at bounding box center [75, 253] width 17 height 5
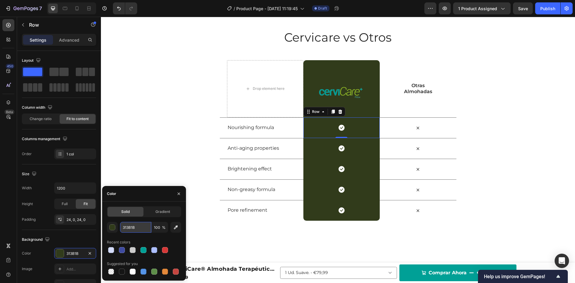
click at [128, 229] on input "313B1B" at bounding box center [135, 227] width 31 height 11
paste input "EBF1F3"
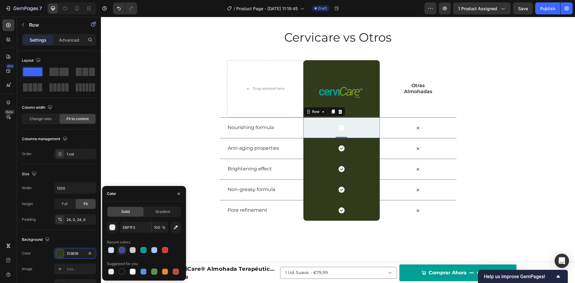
click at [123, 252] on div at bounding box center [144, 250] width 74 height 8
click at [135, 251] on div at bounding box center [133, 250] width 6 height 6
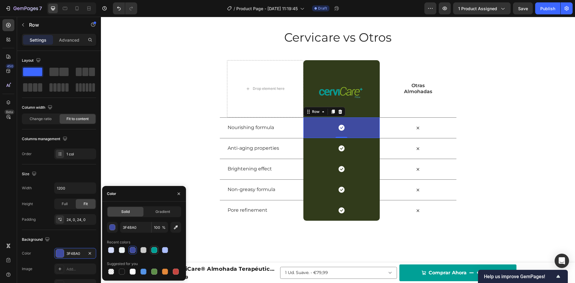
click at [155, 252] on div at bounding box center [154, 250] width 6 height 6
click at [165, 251] on div at bounding box center [165, 250] width 6 height 6
click at [113, 273] on div at bounding box center [111, 272] width 6 height 6
type input "000000"
type input "0"
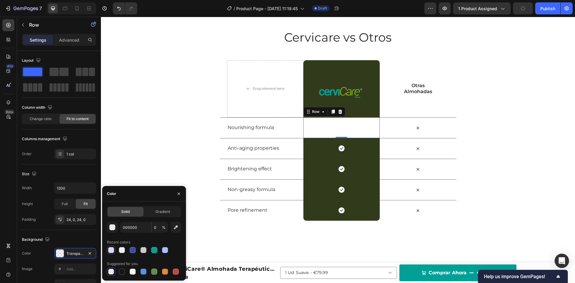
click at [110, 251] on div at bounding box center [111, 250] width 6 height 6
type input "D3DBF9"
type input "100"
click at [153, 273] on div at bounding box center [154, 272] width 6 height 6
type input "000000"
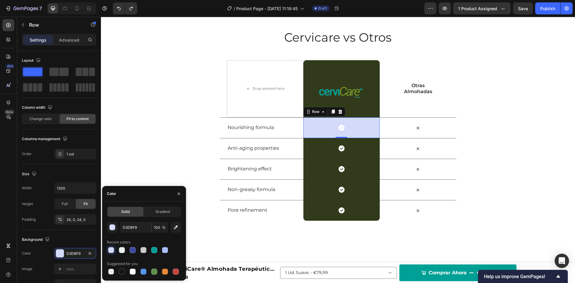
type input "0"
type input "ADBFFF"
type input "100"
type input "313B1B"
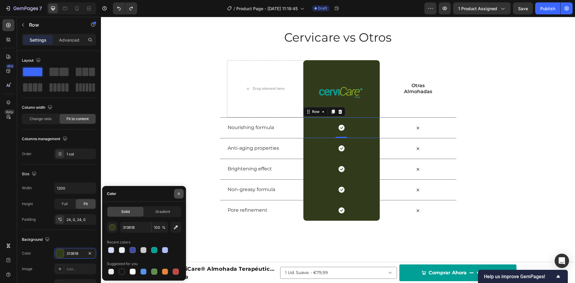
click at [177, 195] on icon "button" at bounding box center [179, 194] width 5 height 5
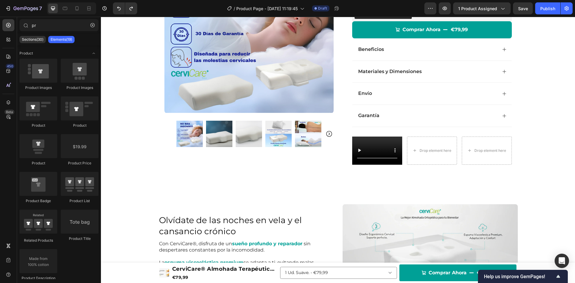
scroll to position [86, 0]
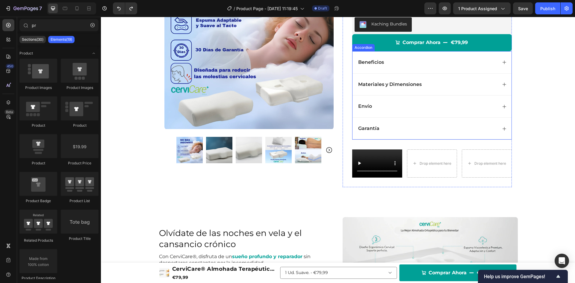
click at [503, 126] on div "Garantía" at bounding box center [432, 128] width 159 height 22
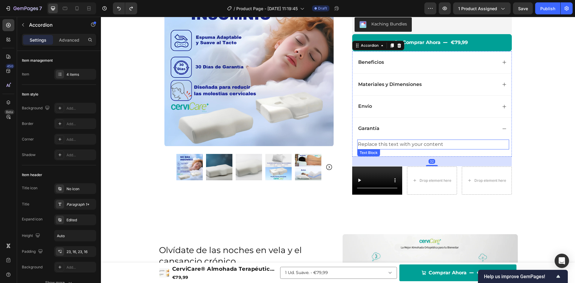
click at [402, 144] on div "Replace this text with your content" at bounding box center [434, 145] width 152 height 10
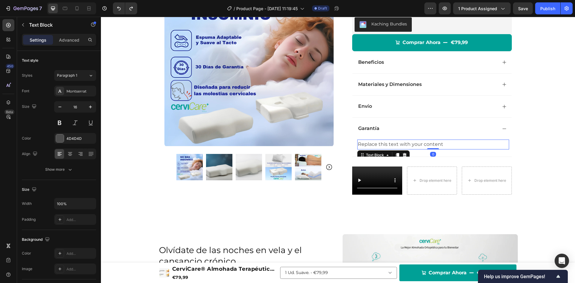
click at [402, 144] on div "Replace this text with your content" at bounding box center [434, 145] width 152 height 10
click at [402, 144] on p "Replace this text with your content" at bounding box center [433, 144] width 151 height 9
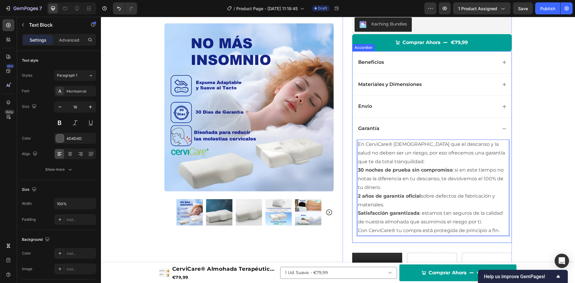
click at [504, 127] on icon at bounding box center [504, 128] width 5 height 5
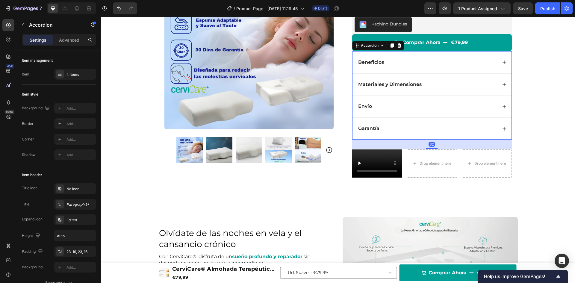
drag, startPoint x: 500, startPoint y: 103, endPoint x: 504, endPoint y: 109, distance: 8.0
click at [500, 103] on div "Envío" at bounding box center [432, 106] width 159 height 22
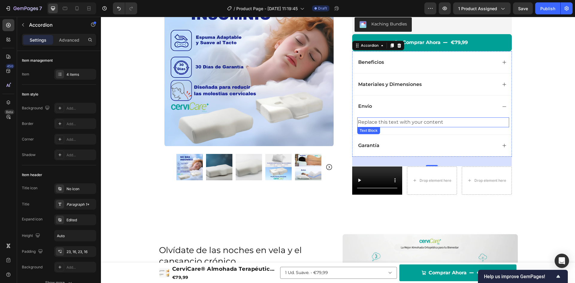
click at [400, 122] on div "Replace this text with your content" at bounding box center [434, 122] width 152 height 10
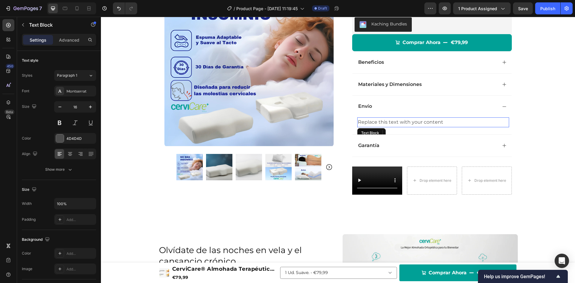
click at [400, 122] on div "Replace this text with your content" at bounding box center [434, 122] width 152 height 10
click at [400, 122] on p "Replace this text with your content" at bounding box center [433, 122] width 151 height 9
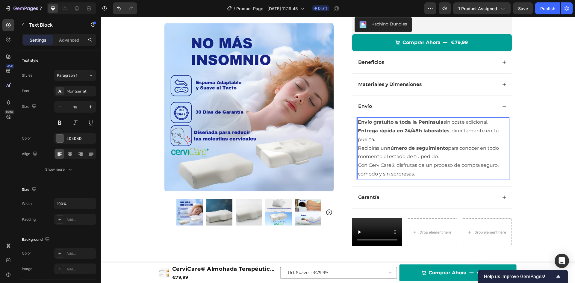
click at [488, 123] on p "Envío gratuito a toda la Península sin coste adicional." at bounding box center [433, 122] width 151 height 9
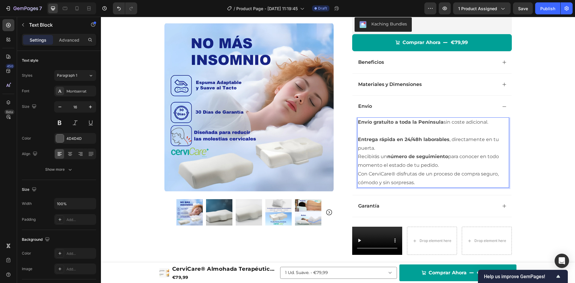
click at [392, 148] on p "Entrega rápida en 24/48h laborables , directamente en tu puerta." at bounding box center [433, 143] width 151 height 17
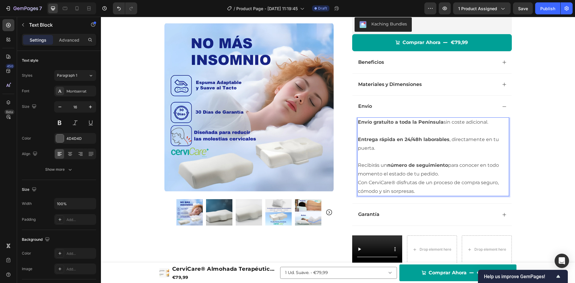
click at [441, 172] on p "Recibirás un número de seguimiento para conocer en todo momento el estado de tu…" at bounding box center [433, 169] width 151 height 17
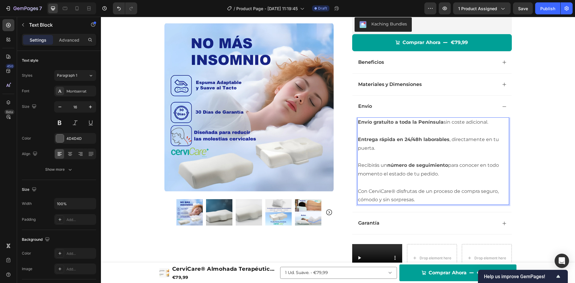
click at [522, 136] on div "Product Images Row Icon Icon Icon Icon Icon Icon List 4.8/5 1349 Reviews Text B…" at bounding box center [338, 112] width 474 height 339
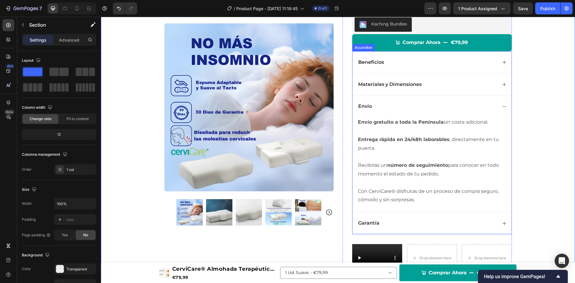
click at [502, 104] on icon at bounding box center [504, 106] width 5 height 5
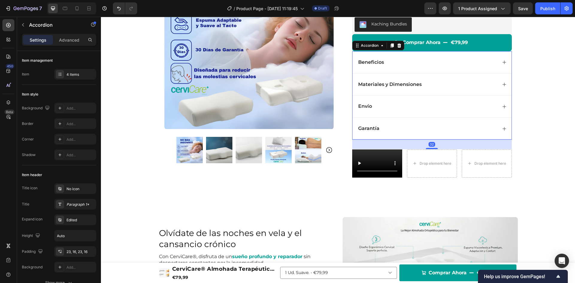
click at [502, 131] on icon at bounding box center [504, 128] width 5 height 5
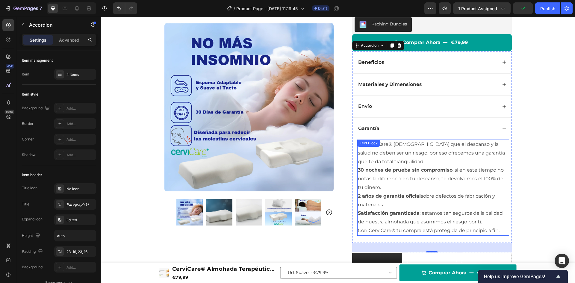
click at [384, 191] on p "30 noches de prueba sin compromiso : si en este tiempo no notas la diferencia e…" at bounding box center [433, 179] width 151 height 26
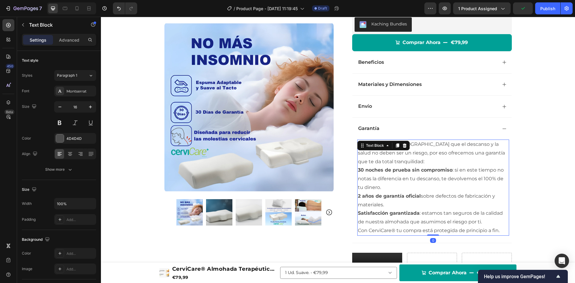
click at [384, 191] on p "30 noches de prueba sin compromiso : si en este tiempo no notas la diferencia e…" at bounding box center [433, 179] width 151 height 26
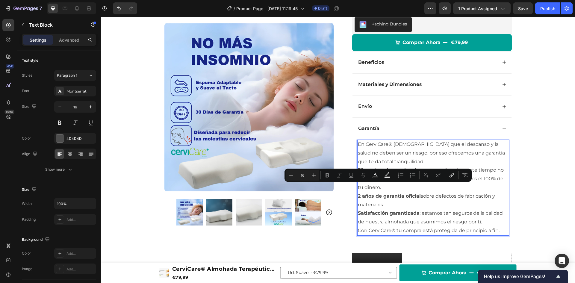
click at [384, 189] on p "30 noches de prueba sin compromiso : si en este tiempo no notas la diferencia e…" at bounding box center [433, 179] width 151 height 26
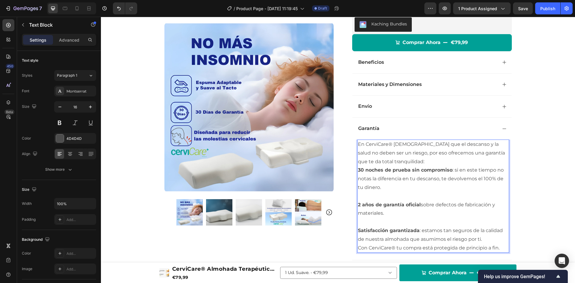
click at [391, 216] on p "2 años de garantía oficial sobre defectos de fabricación y materiales." at bounding box center [433, 209] width 151 height 17
click at [394, 163] on p "En CerviCare® creemos que el descanso y la salud no deben ser un riesgo, por es…" at bounding box center [433, 153] width 151 height 26
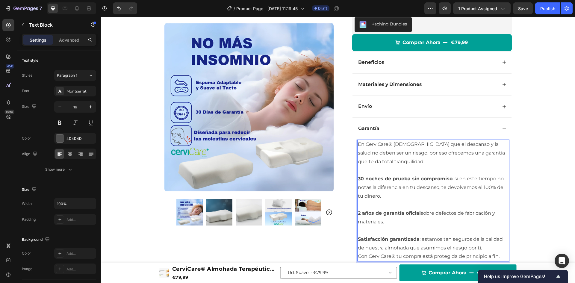
click at [534, 152] on div "Product Images Row Icon Icon Icon Icon Icon Icon List 4.8/5 1349 Reviews Text B…" at bounding box center [338, 130] width 474 height 374
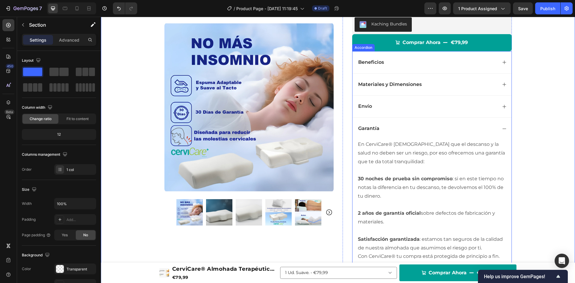
click at [502, 127] on icon at bounding box center [504, 128] width 5 height 5
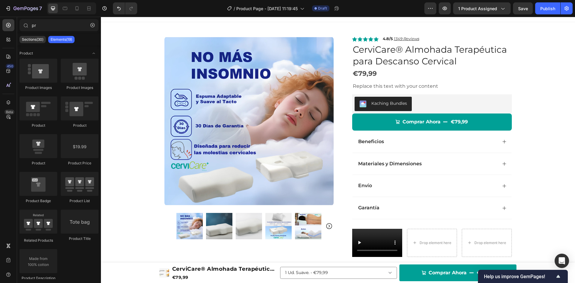
scroll to position [0, 0]
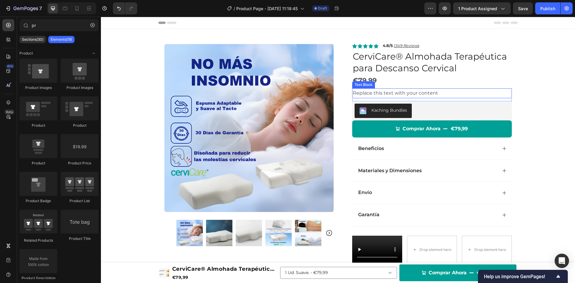
click at [384, 93] on div "Replace this text with your content" at bounding box center [432, 93] width 160 height 10
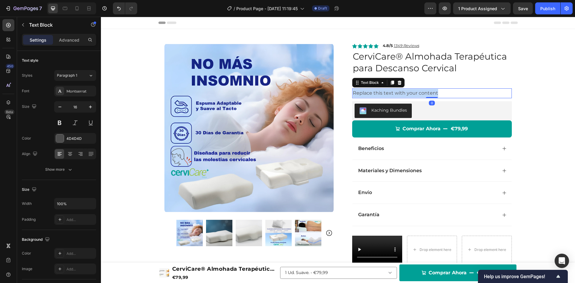
click at [384, 93] on p "Replace this text with your content" at bounding box center [432, 93] width 159 height 9
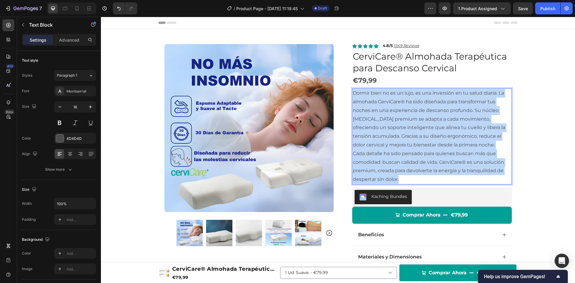
drag, startPoint x: 394, startPoint y: 174, endPoint x: 352, endPoint y: 94, distance: 90.8
click at [352, 94] on div "Dormir bien no es un lujo, es una inversión en tu salud diaria. La almohada Cer…" at bounding box center [432, 136] width 160 height 96
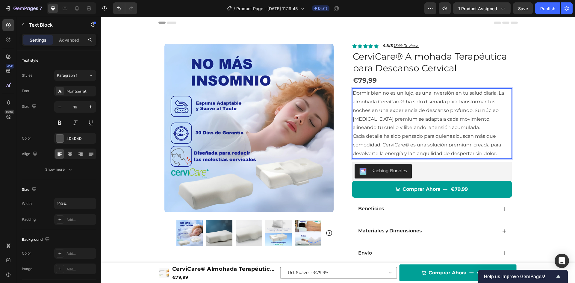
click at [465, 129] on p "Dormir bien no es un lujo, es una inversión en tu salud diaria. La almohada Cer…" at bounding box center [432, 110] width 159 height 43
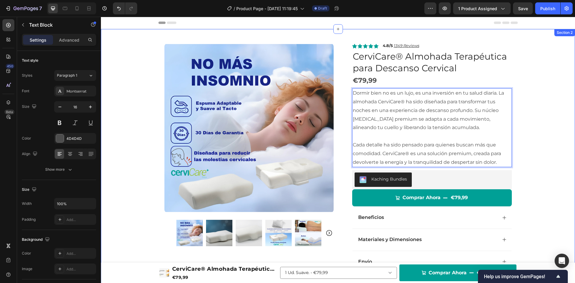
click at [552, 107] on div "Product Images Row Icon Icon Icon Icon Icon Icon List 4.8/5 1349 Reviews Text B…" at bounding box center [338, 185] width 474 height 313
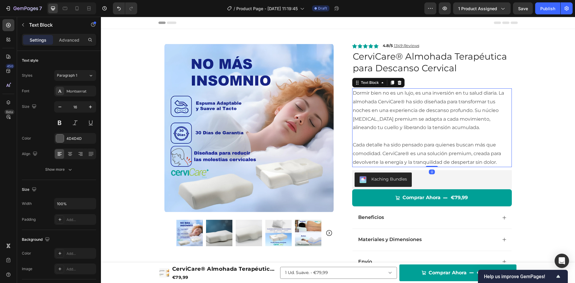
click at [421, 107] on p "Dormir bien no es un lujo, es una inversión en tu salud diaria. La almohada Cer…" at bounding box center [432, 110] width 159 height 43
click at [59, 108] on icon "button" at bounding box center [60, 107] width 6 height 6
type input "14"
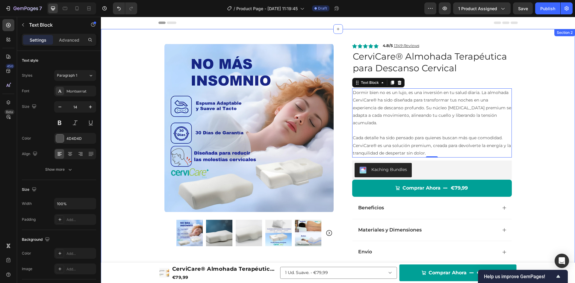
click at [534, 109] on div "Product Images Row Icon Icon Icon Icon Icon Icon List 4.8/5 1349 Reviews Text B…" at bounding box center [338, 181] width 474 height 304
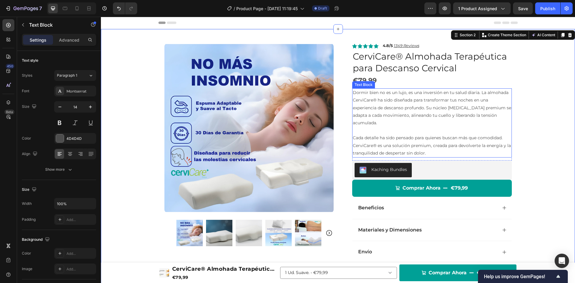
click at [427, 153] on p "Cada detalle ha sido pensado para quienes buscan más que comodidad. CerviCare® …" at bounding box center [432, 145] width 159 height 23
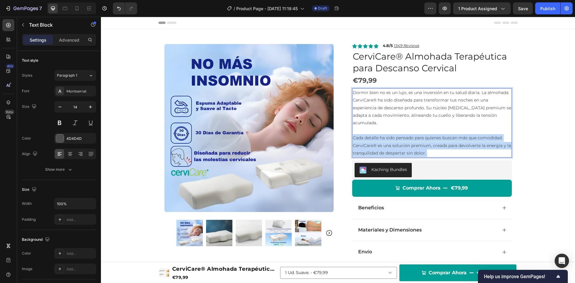
drag, startPoint x: 427, startPoint y: 154, endPoint x: 385, endPoint y: 129, distance: 49.4
click at [385, 129] on div "Dormir bien no es un lujo, es una inversión en tu salud diaria. La almohada Cer…" at bounding box center [432, 122] width 160 height 69
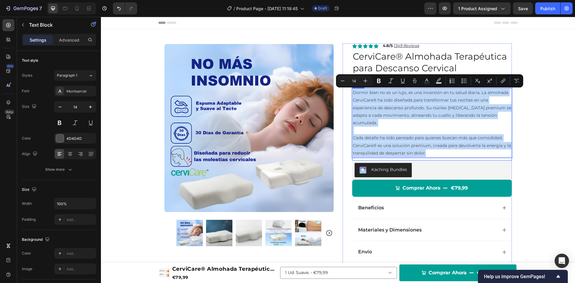
drag, startPoint x: 351, startPoint y: 93, endPoint x: 435, endPoint y: 160, distance: 107.9
click at [435, 160] on div "Dormir bien no es un lujo, es una inversión en tu salud diaria. La almohada Cer…" at bounding box center [432, 124] width 160 height 72
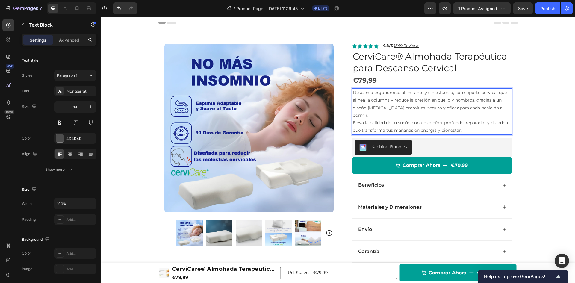
click at [508, 109] on p "Descanso ergonómico al instante y sin esfuerzo, con soporte cervical que alinea…" at bounding box center [432, 104] width 159 height 30
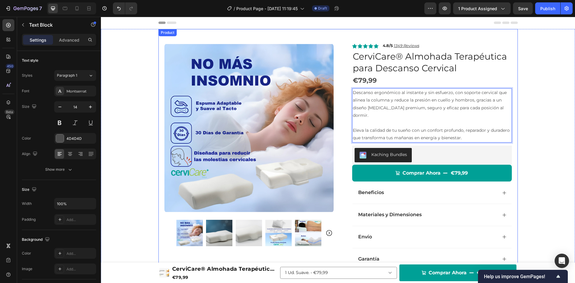
click at [527, 108] on div "Product Images Row Icon Icon Icon Icon Icon Icon List 4.8/5 1349 Reviews Text B…" at bounding box center [338, 173] width 474 height 289
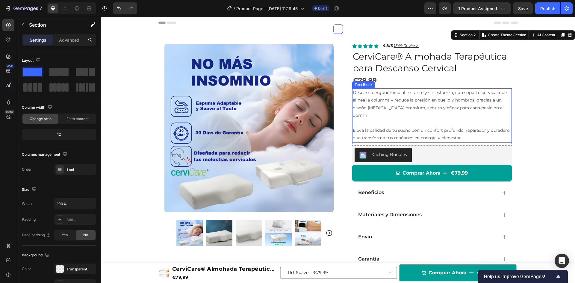
click at [353, 127] on p "Eleva la calidad de tu sueño con un confort profundo, reparador y duradero que …" at bounding box center [432, 134] width 159 height 15
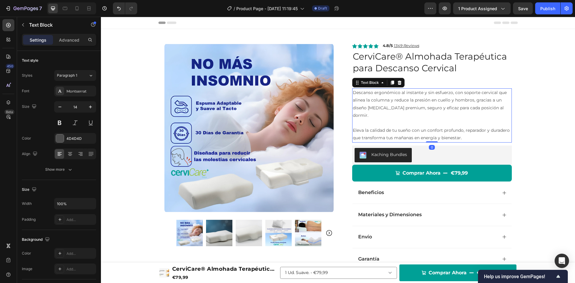
click at [353, 127] on p "Eleva la calidad de tu sueño con un confort profundo, reparador y duradero que …" at bounding box center [432, 134] width 159 height 15
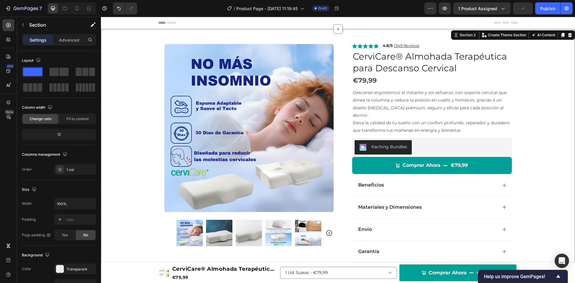
click at [548, 105] on div "Product Images Row Icon Icon Icon Icon Icon Icon List 4.8/5 1349 Reviews Text B…" at bounding box center [338, 169] width 474 height 281
click at [524, 10] on span "Save" at bounding box center [524, 8] width 10 height 5
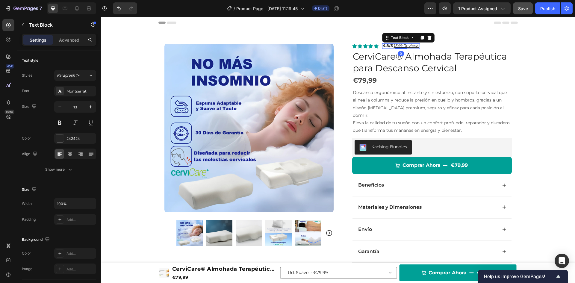
click at [399, 45] on u "1349 Reviews" at bounding box center [406, 45] width 25 height 5
click at [66, 37] on p "Advanced" at bounding box center [69, 40] width 20 height 6
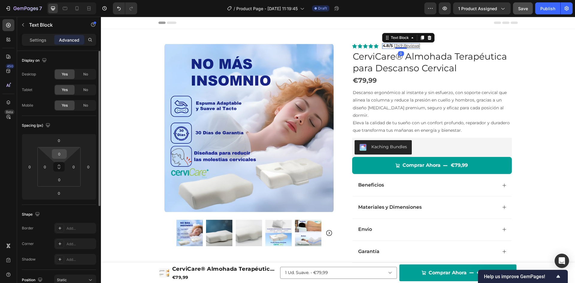
click at [58, 152] on input "0" at bounding box center [59, 154] width 12 height 9
type input "5"
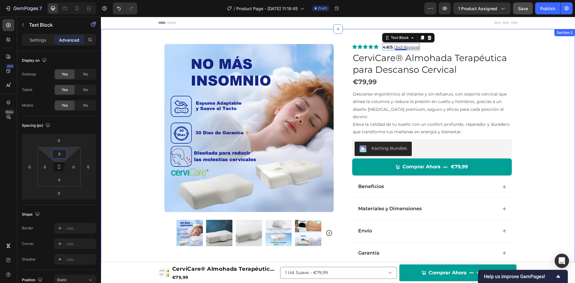
click at [552, 108] on div "Product Images Row Icon Icon Icon Icon Icon Icon List 4.8/5 1349 Reviews Text B…" at bounding box center [338, 170] width 474 height 283
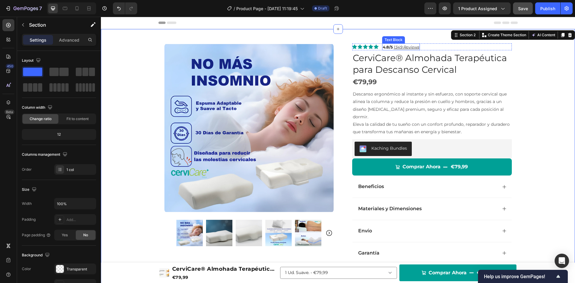
click at [401, 45] on u "1349 Reviews" at bounding box center [406, 47] width 25 height 5
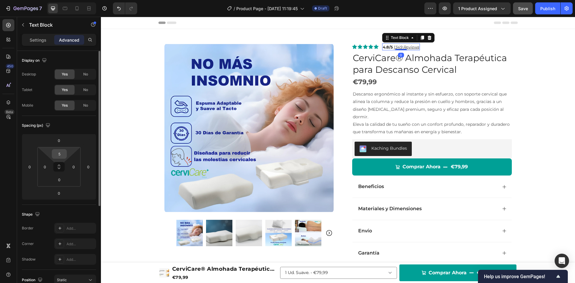
click at [63, 153] on input "5" at bounding box center [59, 154] width 12 height 9
click at [76, 8] on icon at bounding box center [77, 8] width 6 height 6
type input "2"
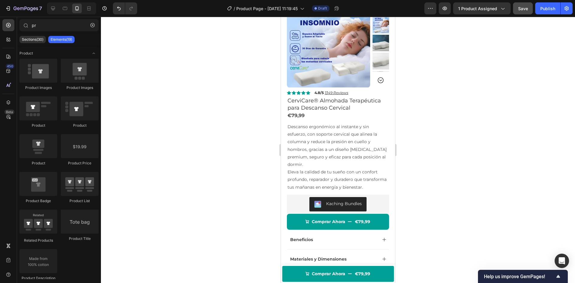
scroll to position [26, 0]
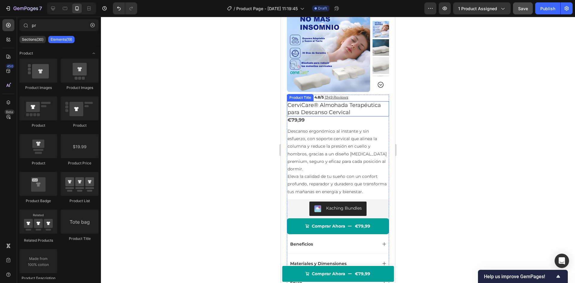
click at [301, 108] on h1 "CerviCare® Almohada Terapéutica para Descanso Cervical" at bounding box center [338, 108] width 102 height 15
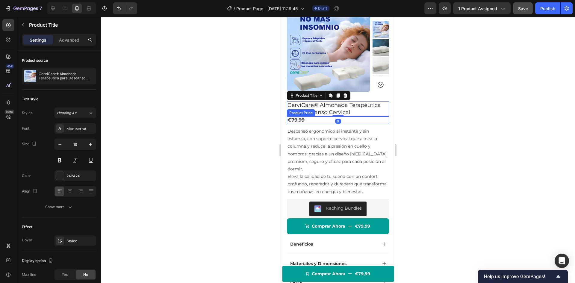
click at [301, 121] on div "€79,99" at bounding box center [338, 120] width 102 height 7
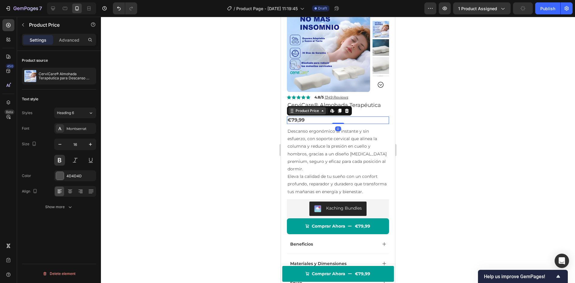
click at [301, 112] on div "Product Price" at bounding box center [308, 110] width 26 height 5
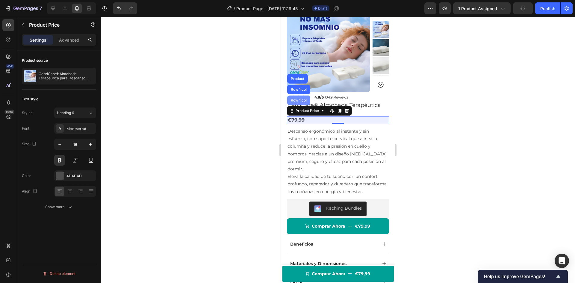
click at [302, 102] on div "Row 1 col" at bounding box center [299, 101] width 18 height 4
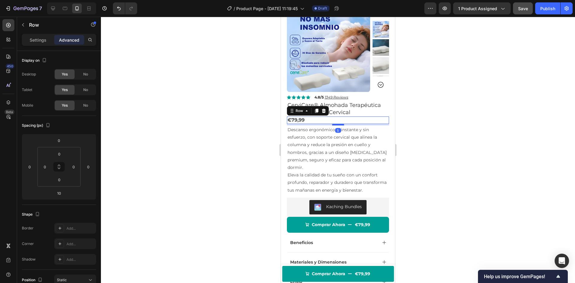
drag, startPoint x: 338, startPoint y: 127, endPoint x: 334, endPoint y: 125, distance: 3.9
click at [334, 125] on div at bounding box center [338, 125] width 12 height 2
type input "5"
click at [470, 117] on div at bounding box center [338, 150] width 474 height 266
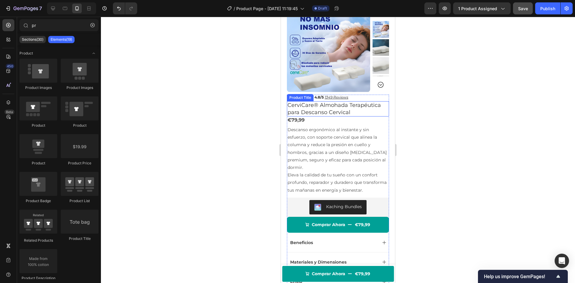
click at [349, 111] on h1 "CerviCare® Almohada Terapéutica para Descanso Cervical" at bounding box center [338, 108] width 102 height 15
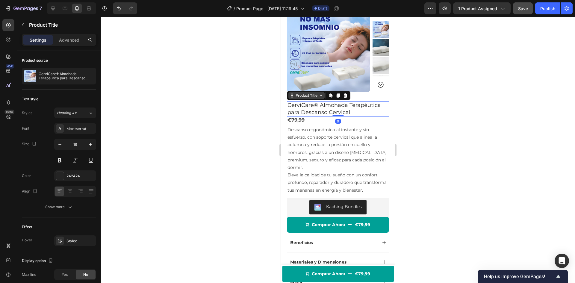
click at [308, 97] on div "Product Title" at bounding box center [307, 95] width 24 height 5
click at [61, 38] on p "Advanced" at bounding box center [69, 40] width 20 height 6
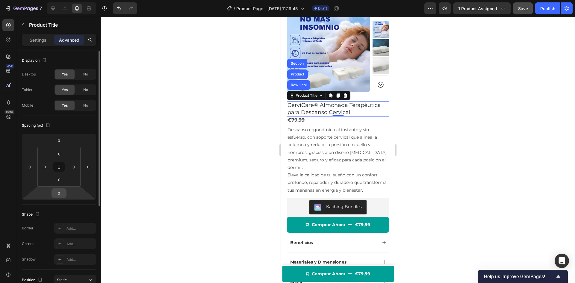
click at [61, 193] on input "0" at bounding box center [59, 193] width 12 height 9
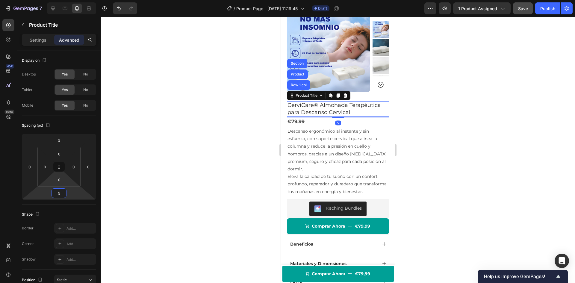
type input "5"
click at [207, 164] on div at bounding box center [338, 150] width 474 height 266
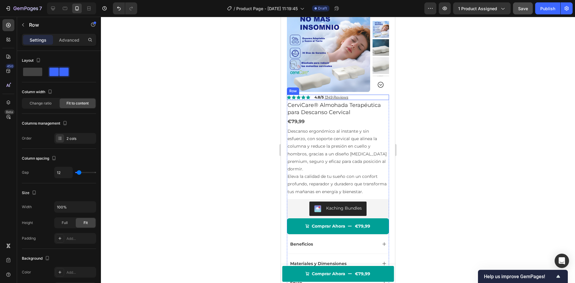
click at [358, 98] on div "Icon Icon Icon Icon Icon Icon List 4.8/5 1349 Reviews Text Block Row" at bounding box center [338, 97] width 102 height 5
click at [342, 100] on div "5" at bounding box center [338, 100] width 102 height 0
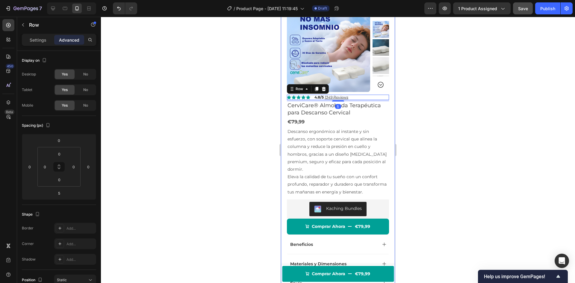
click at [207, 111] on div at bounding box center [338, 150] width 474 height 266
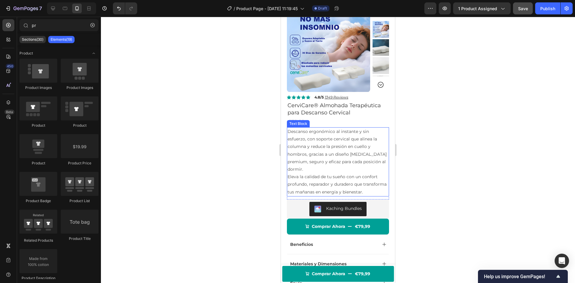
click at [355, 183] on p "Eleva la calidad de tu sueño con un confort profundo, reparador y duradero que …" at bounding box center [338, 184] width 101 height 23
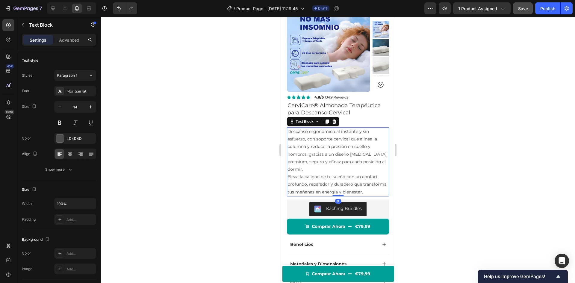
click at [264, 173] on div at bounding box center [338, 150] width 474 height 266
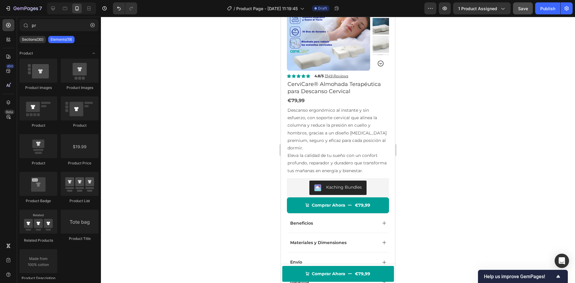
scroll to position [0, 0]
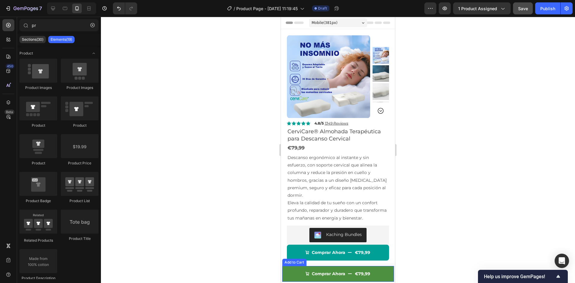
click at [289, 268] on button "Comprar Ahora €79,99" at bounding box center [338, 274] width 112 height 16
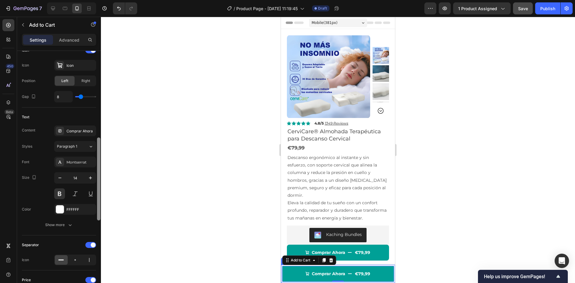
scroll to position [257, 0]
drag, startPoint x: 100, startPoint y: 97, endPoint x: 100, endPoint y: 183, distance: 86.0
click at [100, 183] on div at bounding box center [99, 175] width 4 height 249
click at [90, 177] on icon "button" at bounding box center [90, 177] width 3 height 3
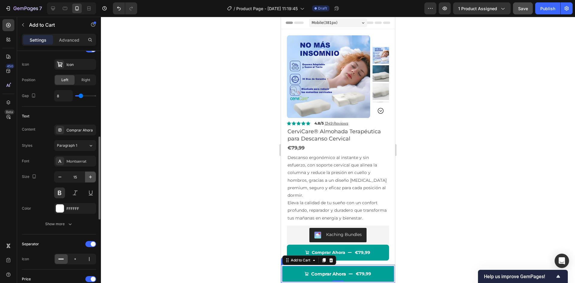
type input "16"
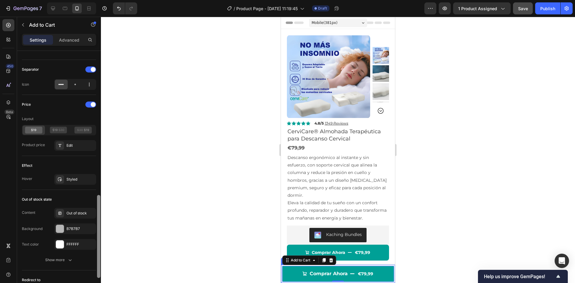
scroll to position [436, 0]
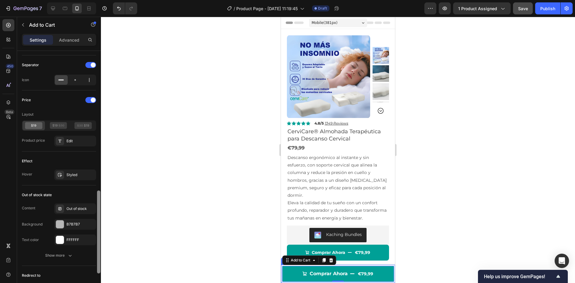
drag, startPoint x: 100, startPoint y: 173, endPoint x: 98, endPoint y: 233, distance: 60.0
click at [98, 233] on div at bounding box center [98, 232] width 3 height 83
click at [68, 133] on div "Price Layout Product price Edit" at bounding box center [59, 120] width 74 height 51
click at [66, 140] on div "Edit" at bounding box center [75, 141] width 42 height 11
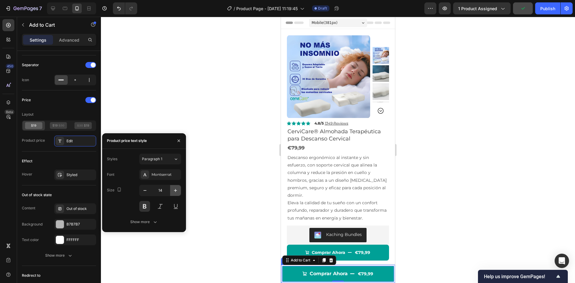
click at [174, 189] on icon "button" at bounding box center [176, 191] width 6 height 6
click at [145, 192] on icon "button" at bounding box center [145, 191] width 6 height 6
type input "15"
click at [179, 139] on icon "button" at bounding box center [179, 140] width 5 height 5
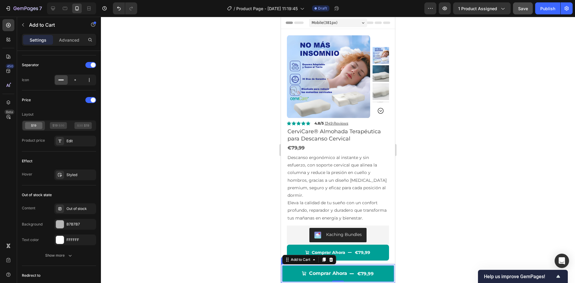
click at [101, 119] on div at bounding box center [338, 150] width 474 height 266
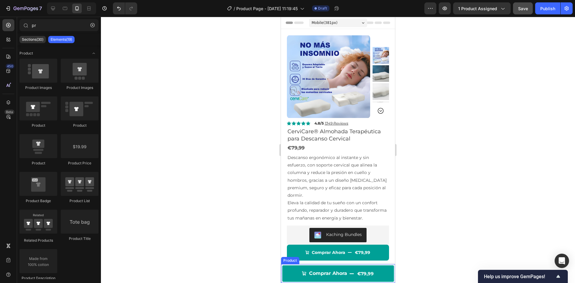
click at [99, 119] on div "Product Product Images Product Images Product Product Product Product Price Pro…" at bounding box center [59, 259] width 84 height 427
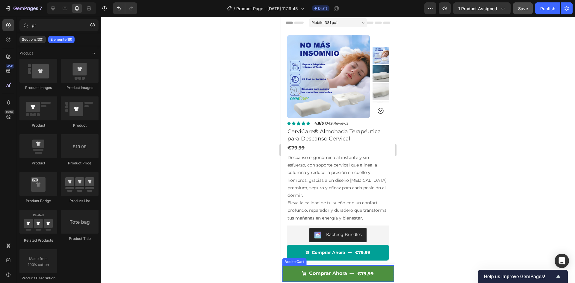
click at [294, 274] on button "Comprar Ahora €79,99" at bounding box center [338, 274] width 112 height 16
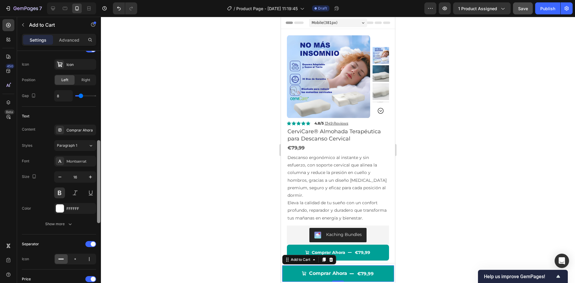
scroll to position [261, 0]
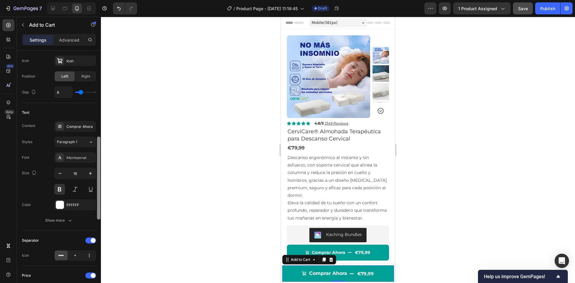
drag, startPoint x: 99, startPoint y: 129, endPoint x: 100, endPoint y: 216, distance: 87.2
click at [100, 216] on div at bounding box center [99, 174] width 4 height 249
click at [60, 171] on icon "button" at bounding box center [60, 174] width 6 height 6
type input "15"
click at [180, 169] on div at bounding box center [338, 150] width 474 height 266
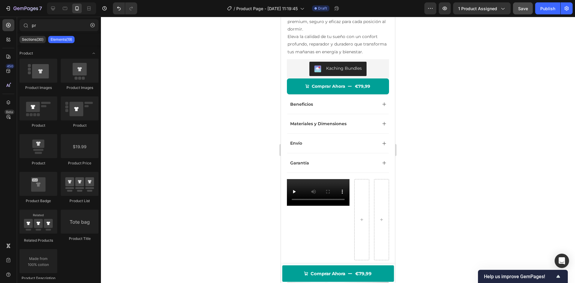
scroll to position [175, 0]
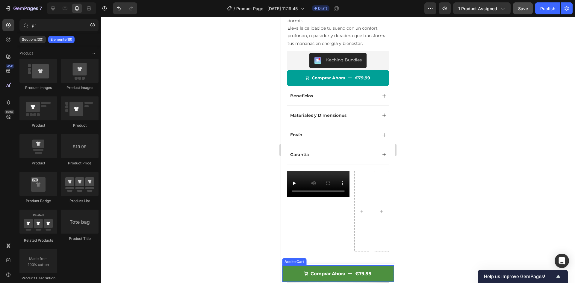
click at [284, 267] on button "Comprar Ahora €79,99" at bounding box center [338, 274] width 112 height 16
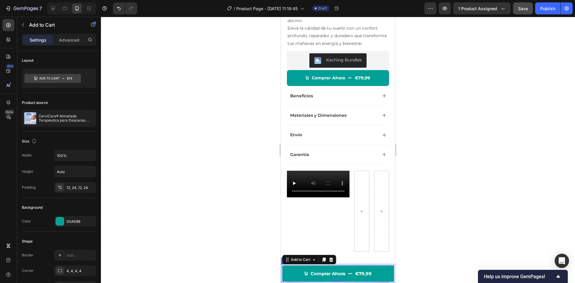
click at [282, 271] on div "Product Images CerviCare® Almohada Terapéutica para Descanso Cervical Product T…" at bounding box center [338, 273] width 114 height 19
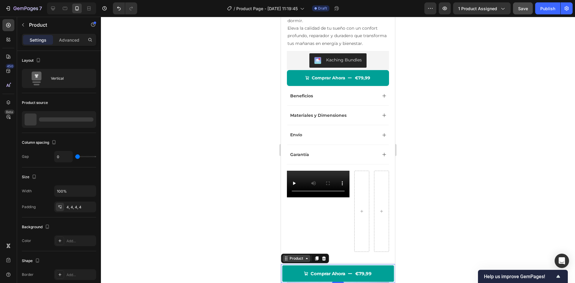
click at [294, 258] on div "Product" at bounding box center [297, 258] width 16 height 5
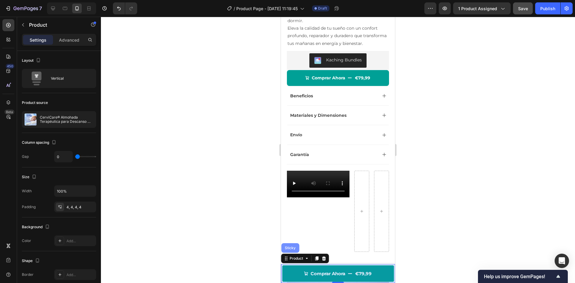
click at [293, 251] on div "Sticky" at bounding box center [290, 248] width 18 height 10
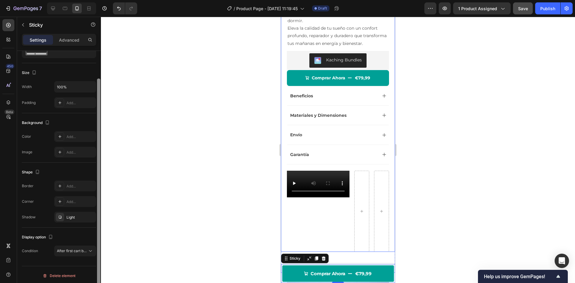
scroll to position [32, 0]
drag, startPoint x: 98, startPoint y: 141, endPoint x: 98, endPoint y: 169, distance: 28.8
click at [98, 169] on div at bounding box center [98, 186] width 3 height 221
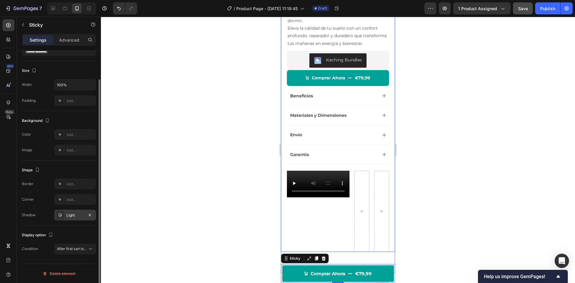
click at [70, 212] on div "Light" at bounding box center [75, 215] width 42 height 11
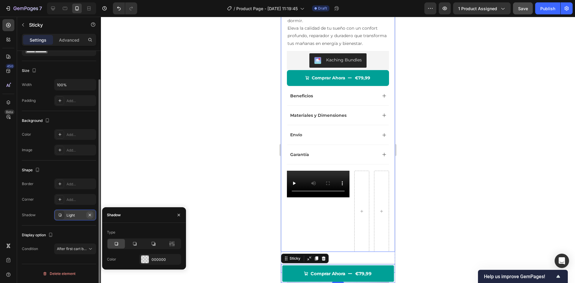
click at [90, 216] on icon "button" at bounding box center [90, 215] width 5 height 5
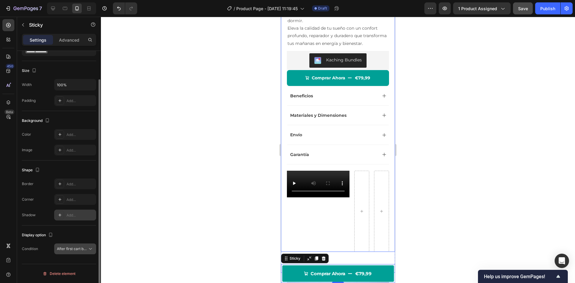
click at [91, 248] on icon at bounding box center [91, 249] width 6 height 6
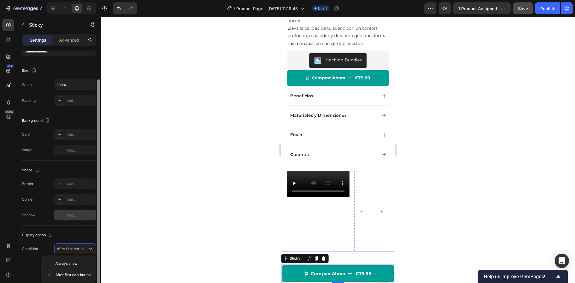
drag, startPoint x: 98, startPoint y: 238, endPoint x: 98, endPoint y: 247, distance: 9.0
click at [98, 247] on div at bounding box center [98, 189] width 3 height 221
click at [91, 250] on icon at bounding box center [91, 249] width 6 height 6
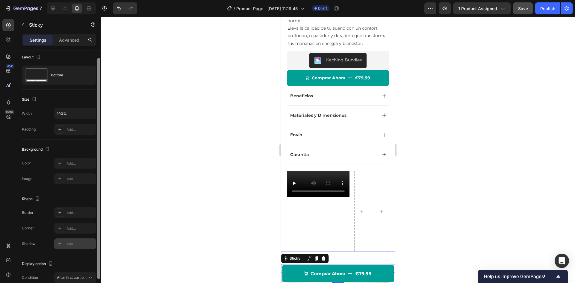
scroll to position [0, 0]
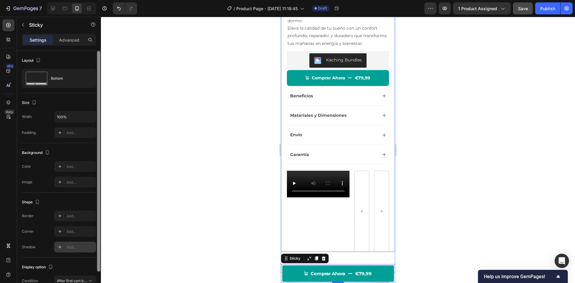
drag, startPoint x: 98, startPoint y: 244, endPoint x: 96, endPoint y: 209, distance: 34.2
click at [96, 209] on div "Layout Bottom Size Width 100% Padding Add... Background The changes might be hi…" at bounding box center [59, 175] width 84 height 249
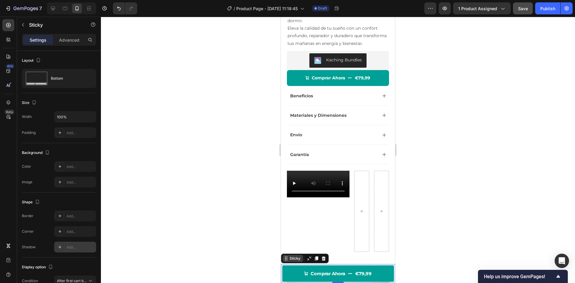
click at [296, 258] on div "Sticky" at bounding box center [295, 258] width 13 height 5
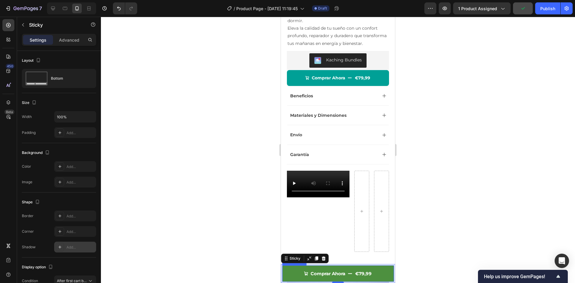
click at [289, 274] on button "Comprar Ahora €79,99" at bounding box center [338, 274] width 112 height 16
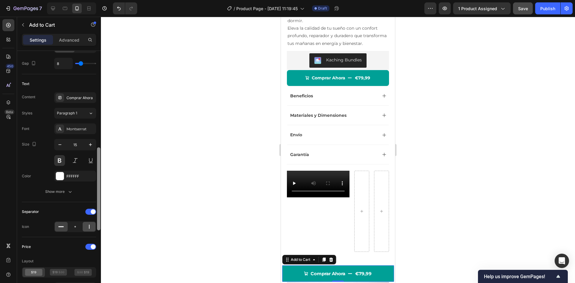
drag, startPoint x: 98, startPoint y: 129, endPoint x: 96, endPoint y: 226, distance: 97.1
click at [96, 226] on div "Layout Product source CerviCare® Almohada Terapéutica para Descanso Cervical Si…" at bounding box center [59, 175] width 84 height 249
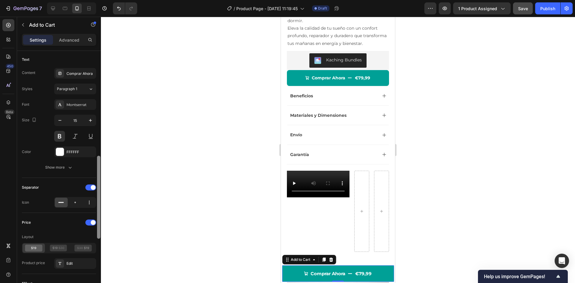
drag, startPoint x: 98, startPoint y: 196, endPoint x: 98, endPoint y: 204, distance: 8.1
click at [98, 204] on div at bounding box center [98, 197] width 3 height 83
click at [74, 202] on icon at bounding box center [75, 202] width 6 height 6
click at [57, 199] on div at bounding box center [61, 202] width 13 height 10
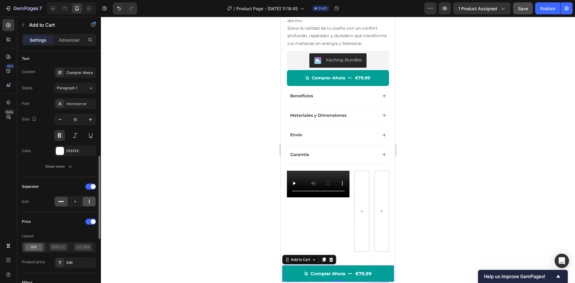
click at [87, 202] on icon at bounding box center [89, 202] width 6 height 6
click at [61, 201] on icon at bounding box center [60, 201] width 5 height 1
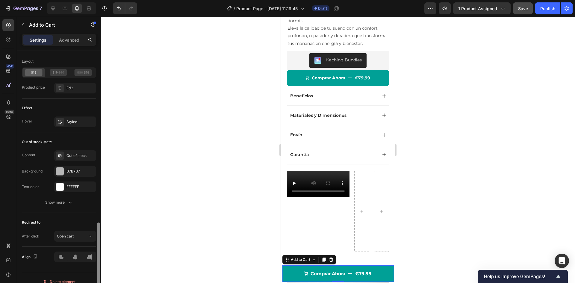
scroll to position [498, 0]
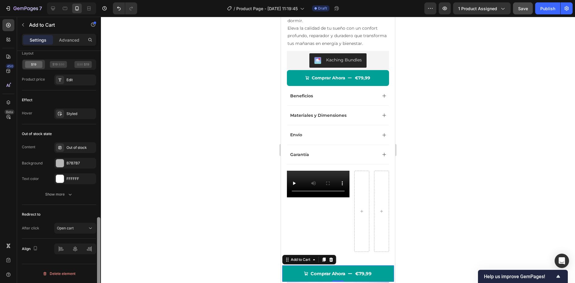
drag, startPoint x: 100, startPoint y: 198, endPoint x: 97, endPoint y: 263, distance: 64.2
click at [97, 263] on div at bounding box center [98, 258] width 3 height 83
click at [88, 233] on button "Open cart" at bounding box center [75, 228] width 42 height 11
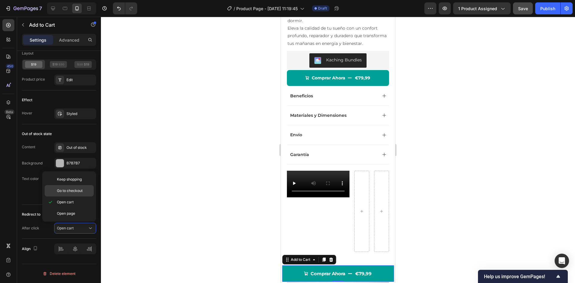
click at [81, 192] on span "Go to checkout" at bounding box center [70, 190] width 26 height 5
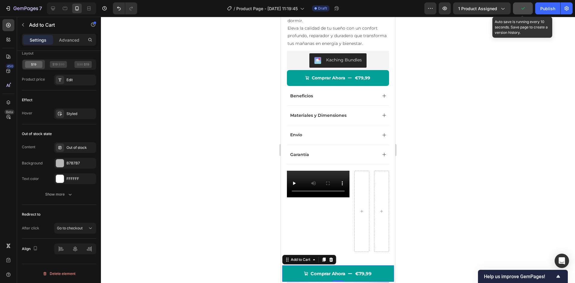
click at [521, 10] on icon "button" at bounding box center [523, 8] width 6 height 6
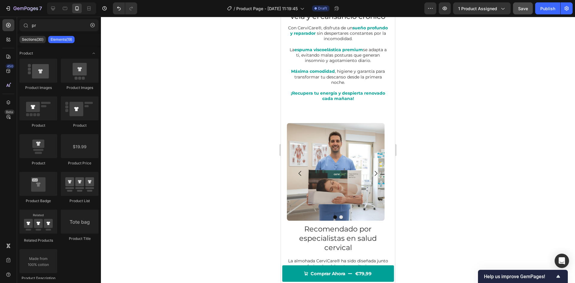
scroll to position [525, 0]
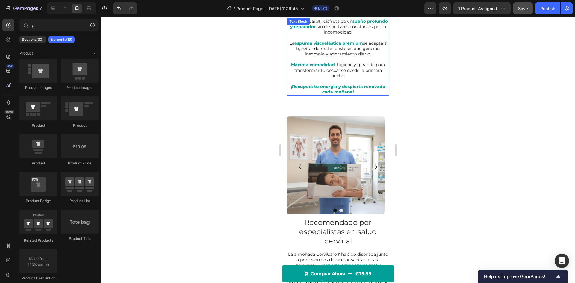
click at [351, 87] on strong "¡Recupera tu energía y despierta renovado cada mañana!" at bounding box center [338, 89] width 94 height 11
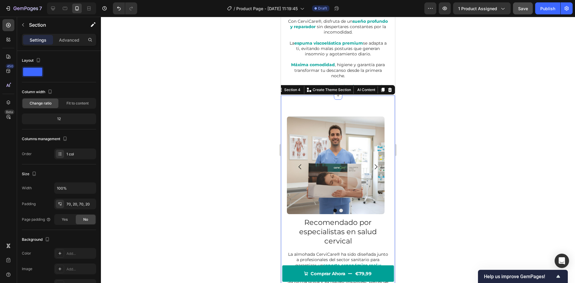
click at [307, 96] on div "Image Image Carousel Recomendado por especialistas en salud cervical Heading La…" at bounding box center [338, 261] width 114 height 330
click at [70, 39] on p "Advanced" at bounding box center [69, 40] width 20 height 6
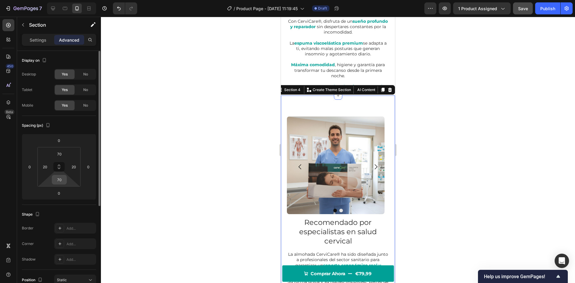
click at [65, 176] on div "70" at bounding box center [59, 180] width 15 height 10
click at [61, 180] on input "70" at bounding box center [59, 179] width 12 height 9
type input "45"
click at [57, 153] on input "70" at bounding box center [59, 154] width 12 height 9
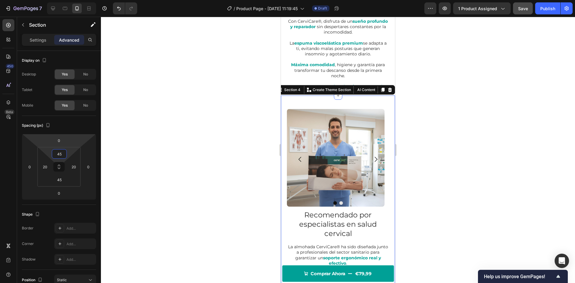
type input "45"
click at [256, 100] on div at bounding box center [338, 150] width 474 height 266
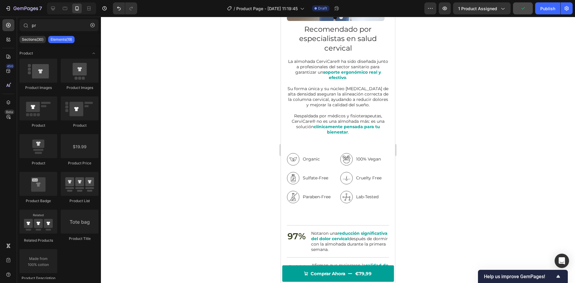
scroll to position [726, 0]
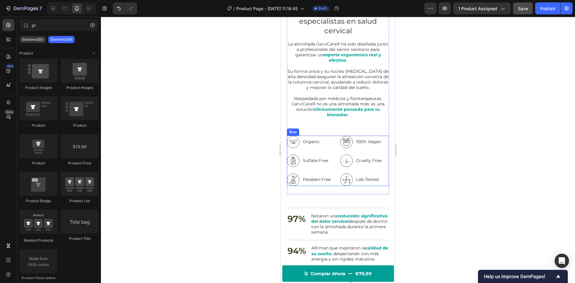
click at [335, 151] on div "Organic Sulfate-Free Paraben-Free Item List 100% Vegan Cruelty Free Lab-Tested …" at bounding box center [338, 161] width 102 height 50
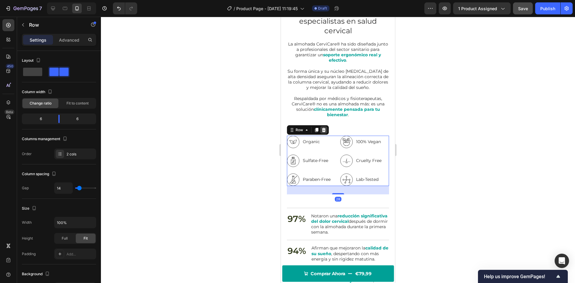
click at [325, 130] on icon at bounding box center [324, 130] width 5 height 5
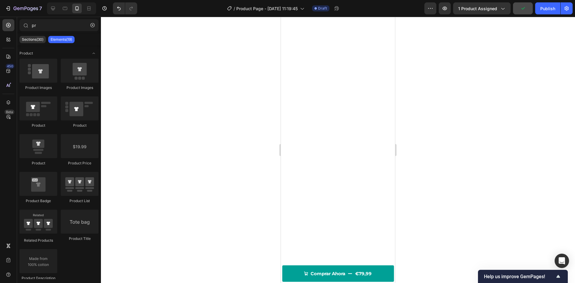
drag, startPoint x: 393, startPoint y: 143, endPoint x: 711, endPoint y: 26, distance: 339.4
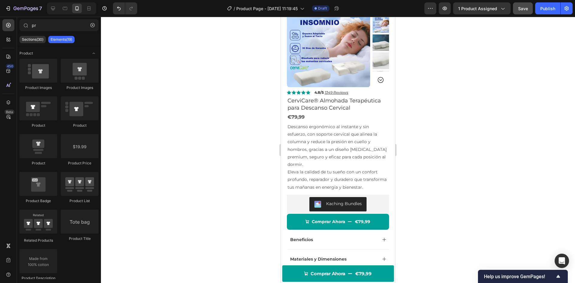
scroll to position [0, 0]
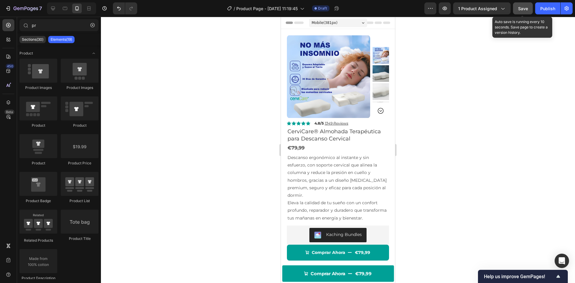
click at [519, 7] on span "Save" at bounding box center [524, 8] width 10 height 5
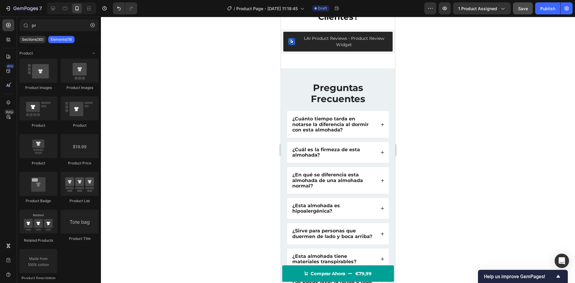
scroll to position [1382, 0]
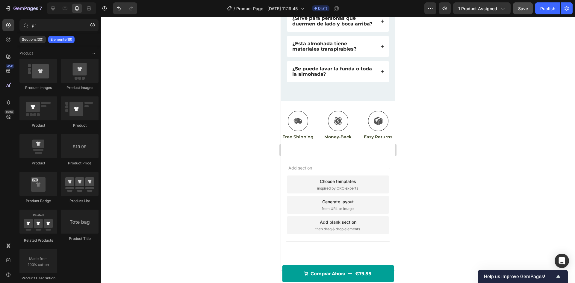
drag, startPoint x: 394, startPoint y: 30, endPoint x: 522, endPoint y: 156, distance: 179.1
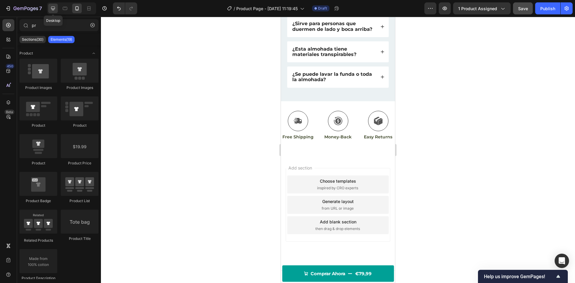
click at [50, 8] on icon at bounding box center [53, 8] width 6 height 6
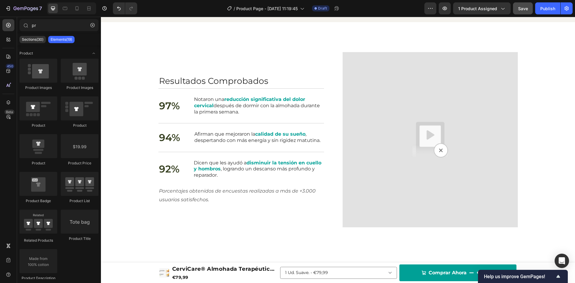
scroll to position [854, 0]
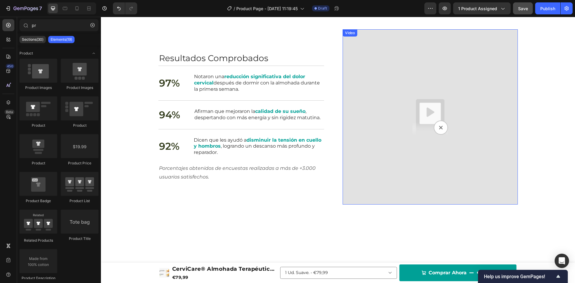
click at [422, 128] on img at bounding box center [430, 116] width 175 height 175
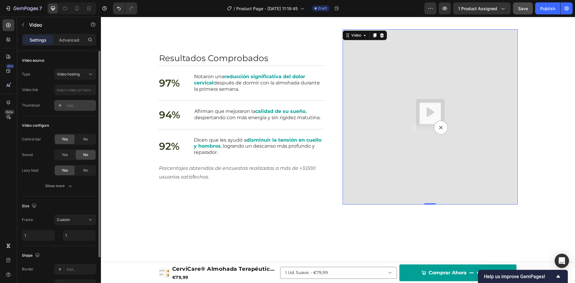
click at [69, 106] on div "Add..." at bounding box center [81, 105] width 28 height 5
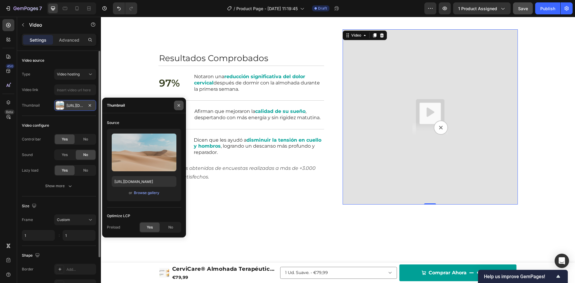
click at [179, 104] on icon "button" at bounding box center [179, 105] width 5 height 5
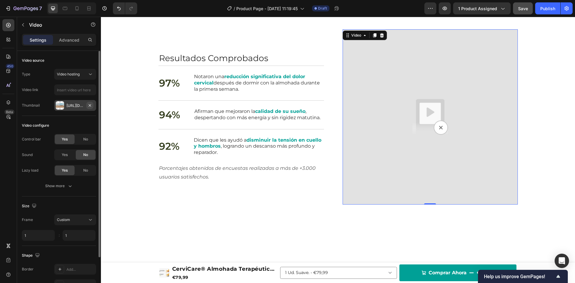
click at [92, 106] on icon "button" at bounding box center [90, 105] width 5 height 5
click at [82, 92] on input "text" at bounding box center [75, 90] width 42 height 11
click at [81, 75] on div "Video hosting" at bounding box center [72, 74] width 31 height 5
click at [80, 75] on span "Video hosting" at bounding box center [68, 74] width 23 height 4
drag, startPoint x: 98, startPoint y: 85, endPoint x: 98, endPoint y: 79, distance: 6.3
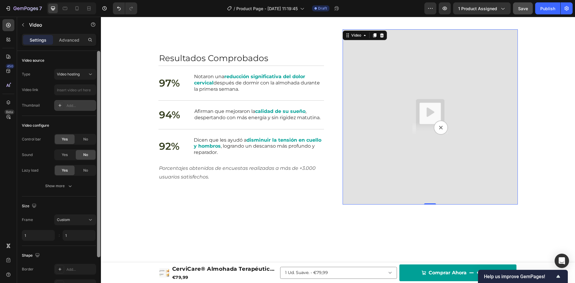
click at [98, 79] on div at bounding box center [98, 154] width 3 height 207
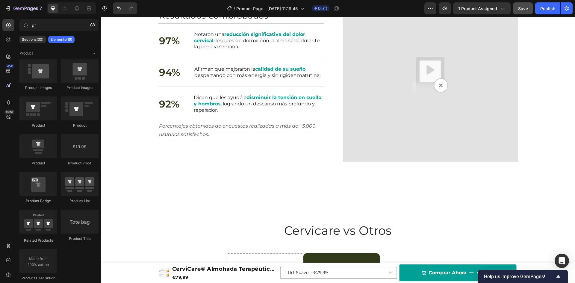
scroll to position [781, 0]
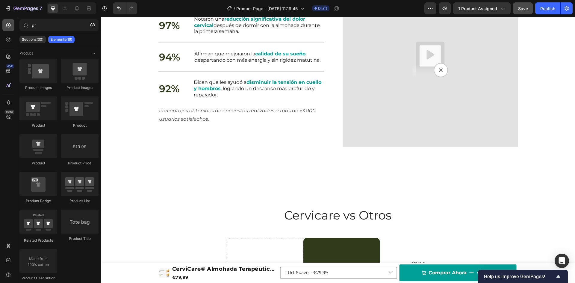
click at [8, 21] on div at bounding box center [8, 25] width 12 height 12
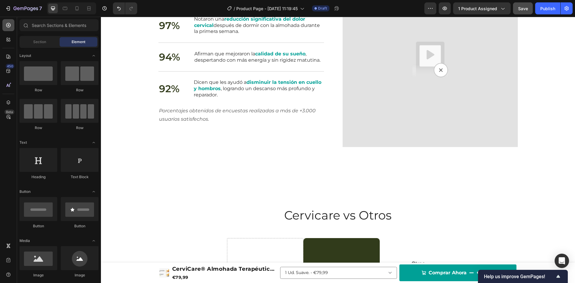
click at [8, 21] on div at bounding box center [8, 25] width 12 height 12
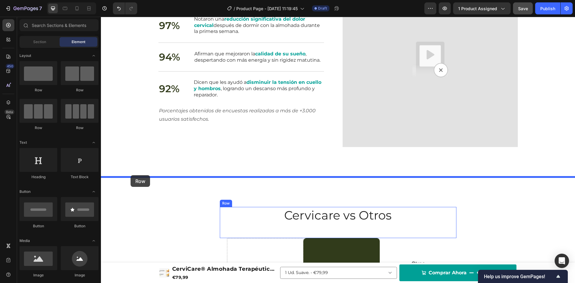
drag, startPoint x: 135, startPoint y: 91, endPoint x: 131, endPoint y: 175, distance: 84.4
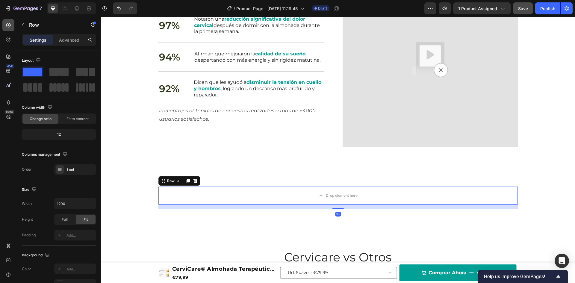
click at [6, 25] on icon at bounding box center [8, 25] width 6 height 6
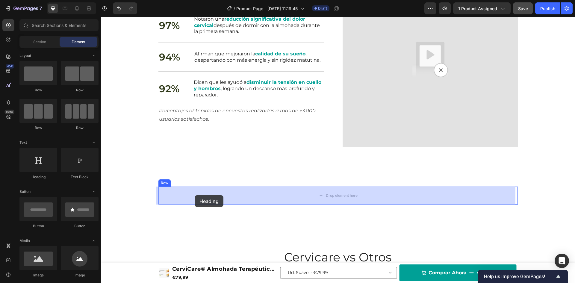
drag, startPoint x: 144, startPoint y: 175, endPoint x: 195, endPoint y: 195, distance: 55.3
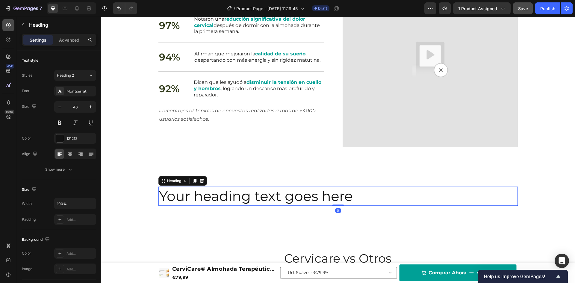
click at [8, 24] on icon at bounding box center [8, 25] width 6 height 6
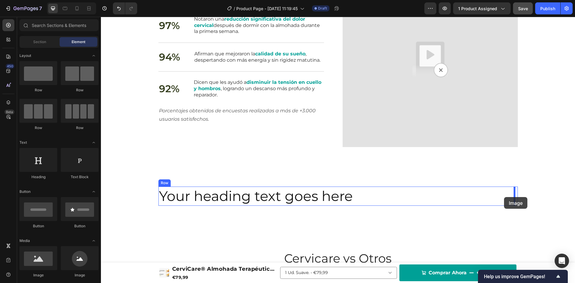
drag, startPoint x: 307, startPoint y: 236, endPoint x: 504, endPoint y: 197, distance: 201.0
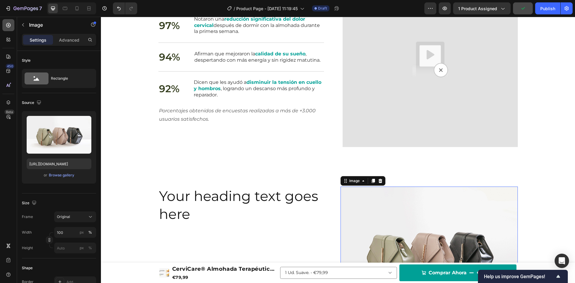
click at [7, 25] on icon at bounding box center [8, 25] width 6 height 6
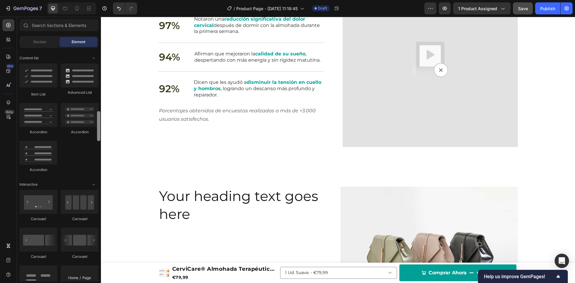
scroll to position [474, 0]
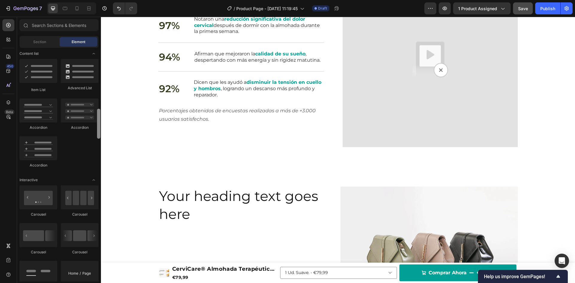
drag, startPoint x: 98, startPoint y: 72, endPoint x: 95, endPoint y: 133, distance: 61.2
click at [95, 133] on div "Layout Row Row Row Row Text Heading Text Block Button Button Button Media Image…" at bounding box center [59, 165] width 84 height 234
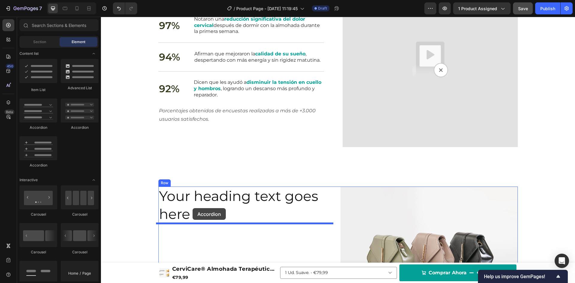
drag, startPoint x: 140, startPoint y: 192, endPoint x: 193, endPoint y: 208, distance: 55.2
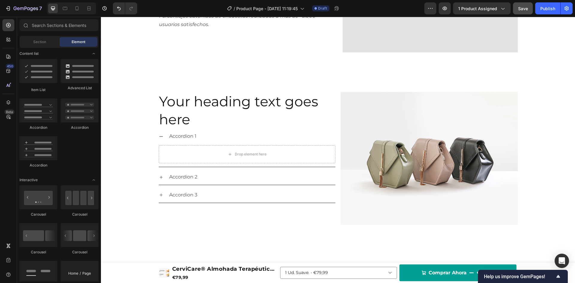
scroll to position [884, 0]
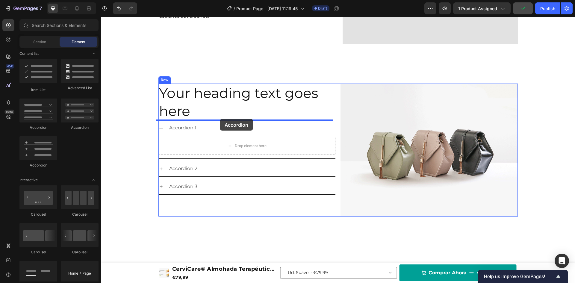
drag, startPoint x: 135, startPoint y: 121, endPoint x: 220, endPoint y: 119, distance: 85.1
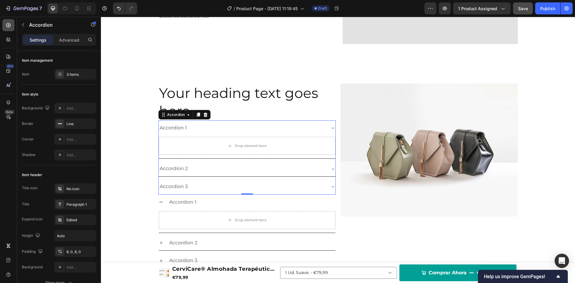
click at [6, 25] on icon at bounding box center [8, 25] width 4 height 4
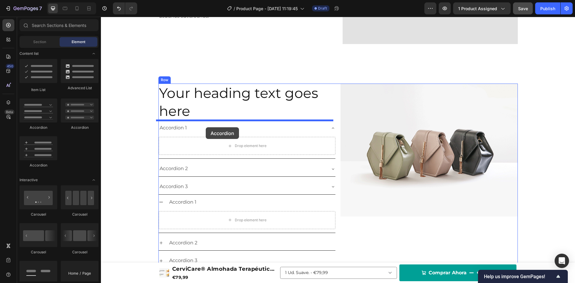
drag, startPoint x: 132, startPoint y: 168, endPoint x: 206, endPoint y: 127, distance: 84.6
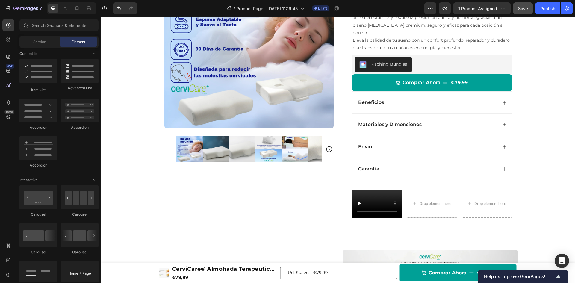
scroll to position [71, 0]
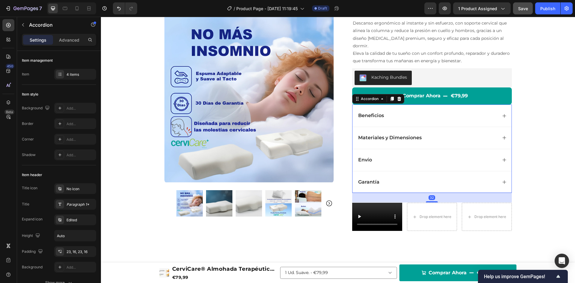
click at [420, 116] on div "Beneficios" at bounding box center [432, 116] width 159 height 22
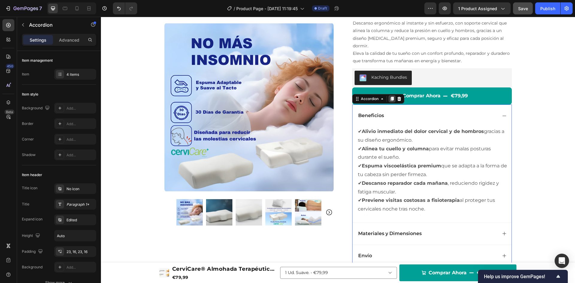
click at [391, 97] on icon at bounding box center [392, 99] width 3 height 4
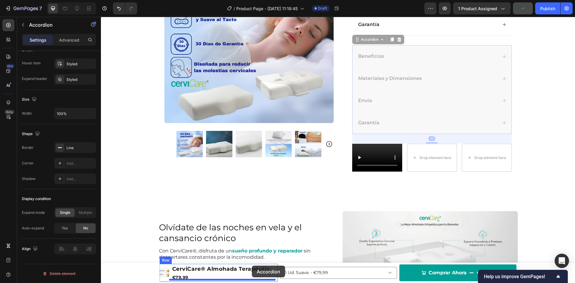
scroll to position [340, 0]
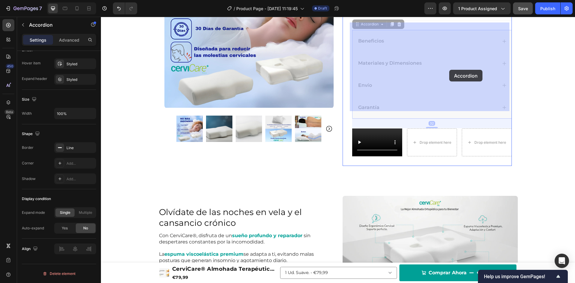
drag, startPoint x: 358, startPoint y: 32, endPoint x: 444, endPoint y: 69, distance: 93.5
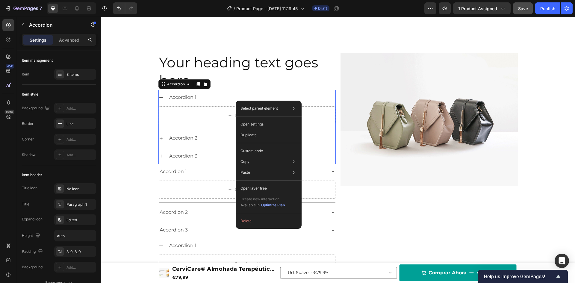
scroll to position [321, 0]
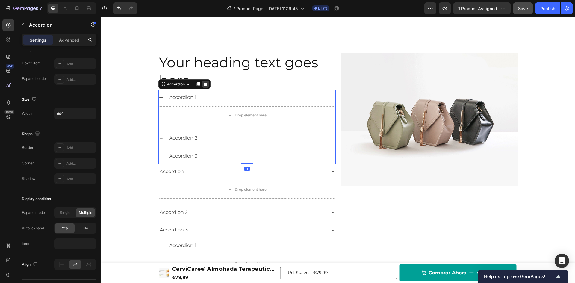
click at [204, 83] on icon at bounding box center [206, 84] width 4 height 4
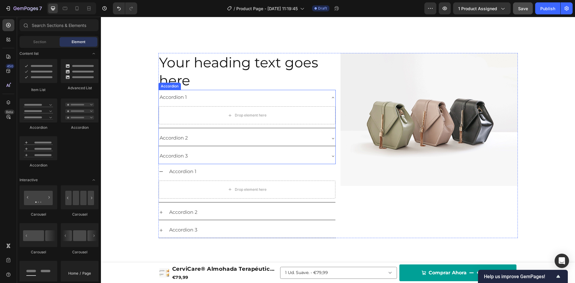
click at [191, 105] on div "Drop element here" at bounding box center [247, 116] width 177 height 23
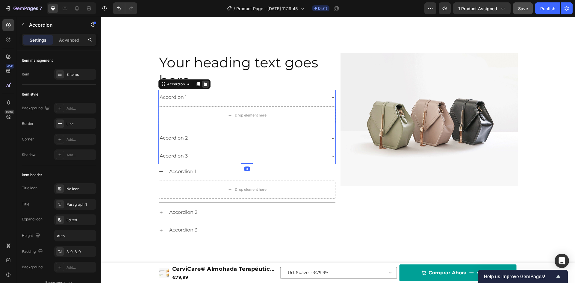
click at [205, 85] on icon at bounding box center [206, 84] width 4 height 4
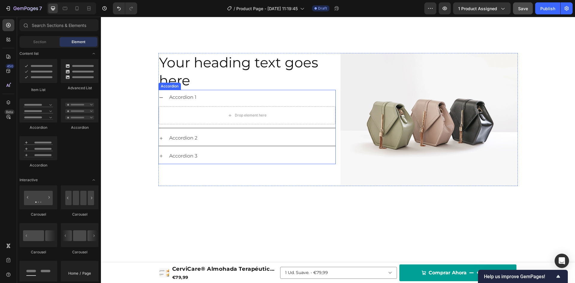
click at [197, 101] on div "Accordion 1" at bounding box center [251, 97] width 167 height 10
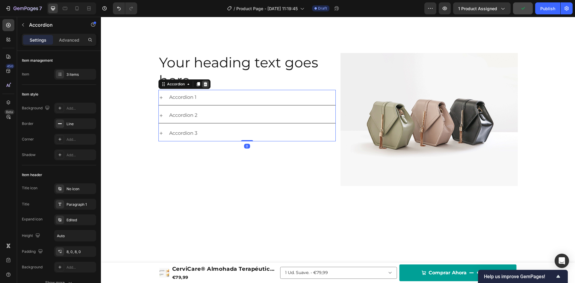
click at [206, 82] on div at bounding box center [205, 84] width 7 height 7
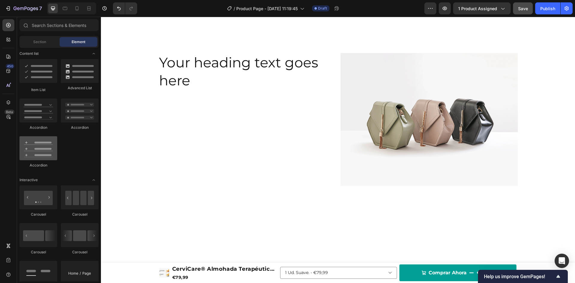
click at [37, 150] on div at bounding box center [38, 148] width 38 height 24
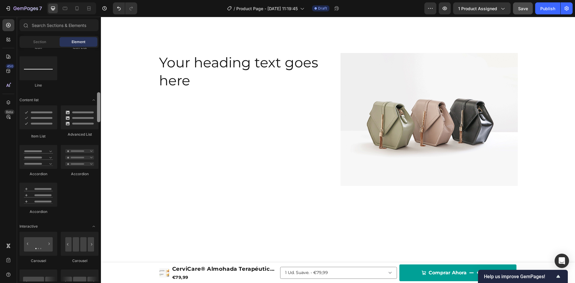
scroll to position [419, 0]
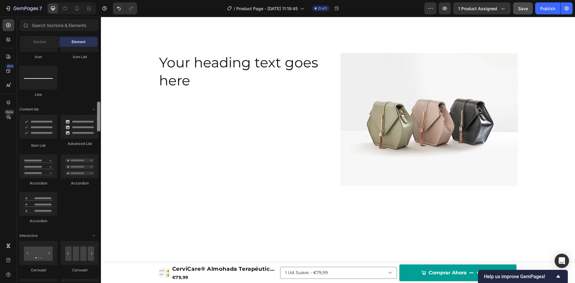
drag, startPoint x: 97, startPoint y: 128, endPoint x: 99, endPoint y: 123, distance: 4.9
click at [99, 123] on div at bounding box center [98, 117] width 3 height 30
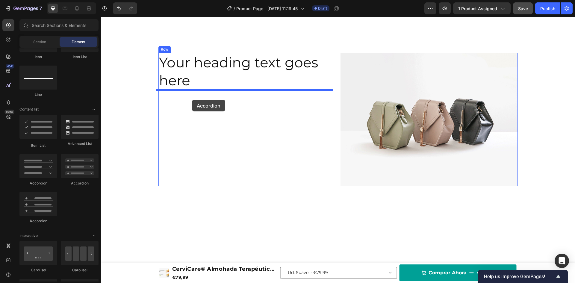
drag, startPoint x: 150, startPoint y: 209, endPoint x: 194, endPoint y: 98, distance: 118.9
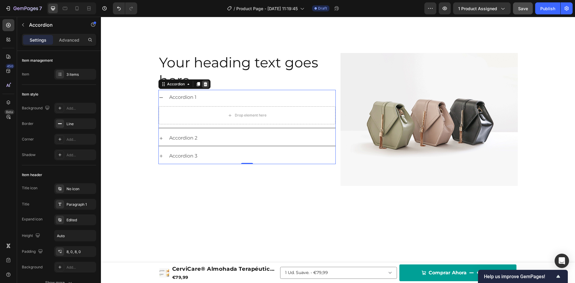
click at [204, 86] on icon at bounding box center [206, 84] width 4 height 4
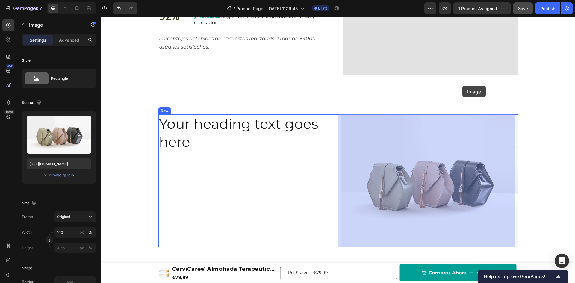
scroll to position [1109, 0]
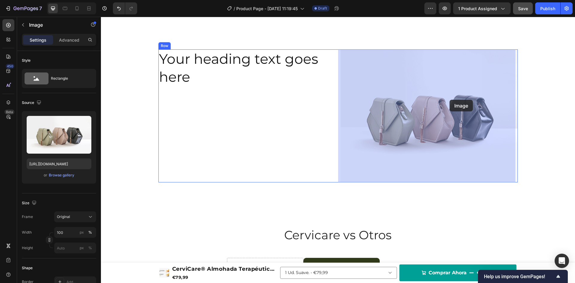
drag, startPoint x: 468, startPoint y: 141, endPoint x: 450, endPoint y: 100, distance: 44.4
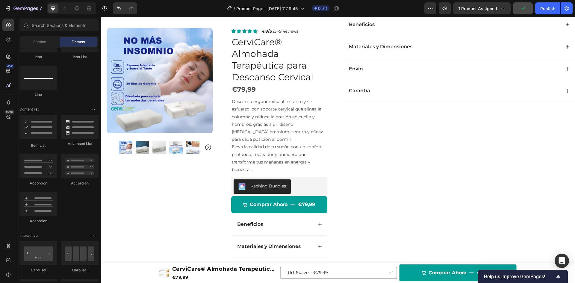
scroll to position [0, 0]
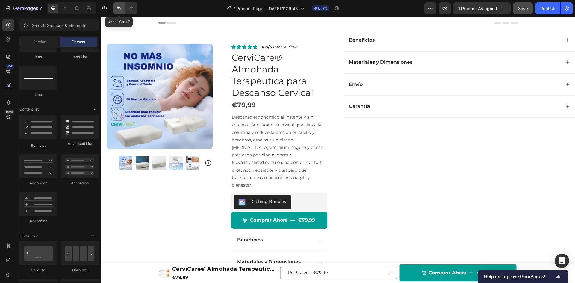
click at [122, 8] on icon "Undo/Redo" at bounding box center [119, 8] width 6 height 6
click at [121, 11] on icon "Undo/Redo" at bounding box center [119, 8] width 6 height 6
click at [117, 11] on button "Undo/Redo" at bounding box center [119, 8] width 12 height 12
click at [120, 9] on icon "Undo/Redo" at bounding box center [119, 8] width 6 height 6
click at [119, 9] on icon "Undo/Redo" at bounding box center [119, 8] width 6 height 6
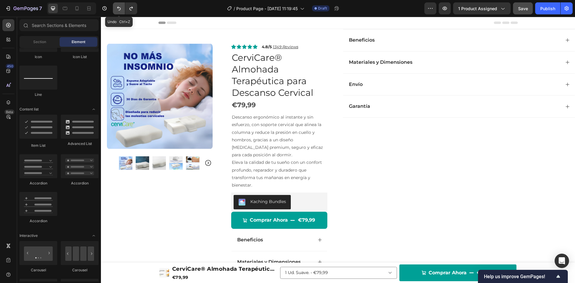
click at [119, 9] on icon "Undo/Redo" at bounding box center [119, 8] width 6 height 6
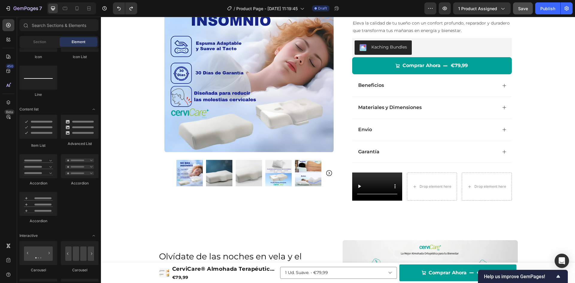
scroll to position [105, 0]
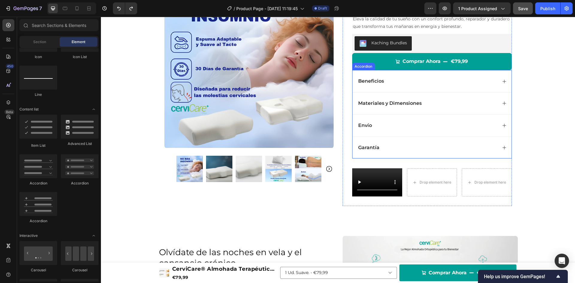
click at [412, 114] on div "Envío" at bounding box center [432, 125] width 159 height 22
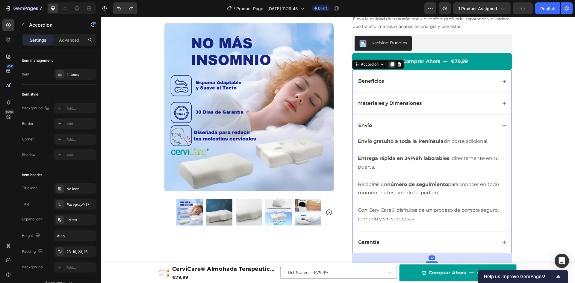
click at [391, 62] on icon at bounding box center [392, 64] width 3 height 4
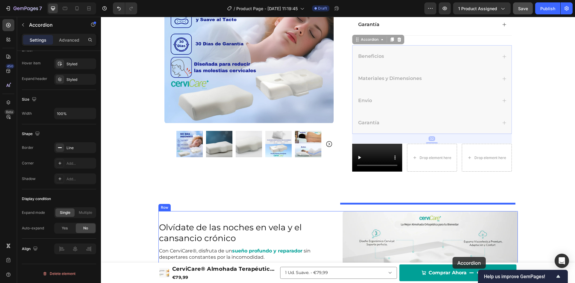
scroll to position [335, 0]
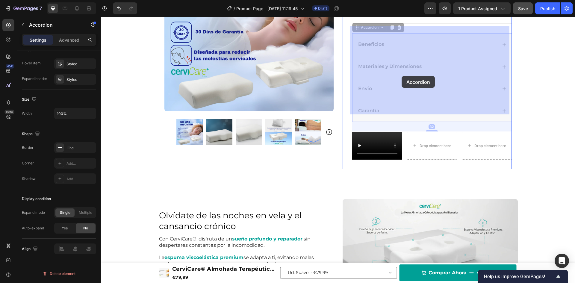
drag, startPoint x: 354, startPoint y: 43, endPoint x: 412, endPoint y: 88, distance: 73.0
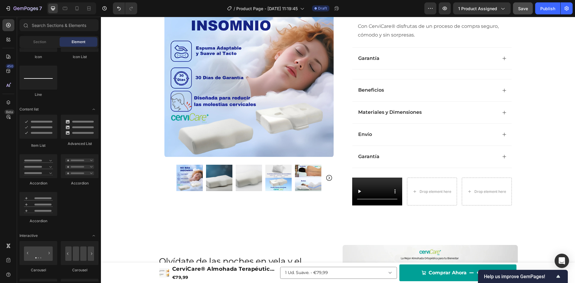
scroll to position [287, 0]
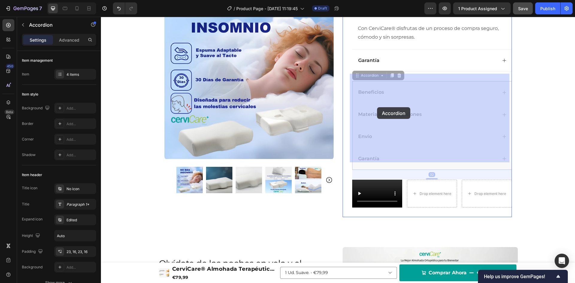
drag, startPoint x: 378, startPoint y: 79, endPoint x: 377, endPoint y: 107, distance: 28.5
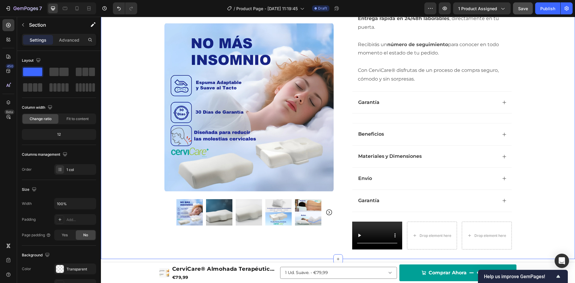
scroll to position [250, 0]
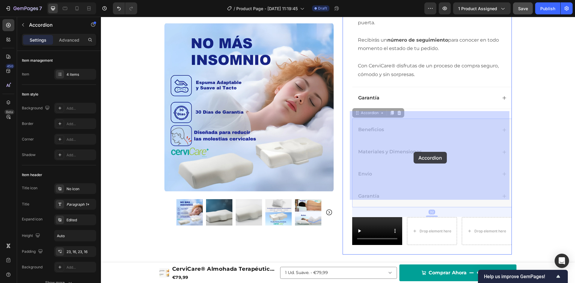
drag, startPoint x: 492, startPoint y: 114, endPoint x: 407, endPoint y: 151, distance: 92.3
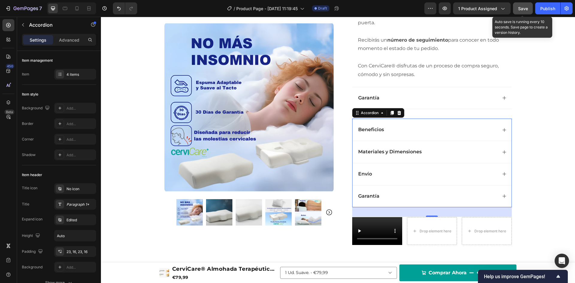
click at [519, 7] on span "Save" at bounding box center [524, 8] width 10 height 5
